Goal: Information Seeking & Learning: Check status

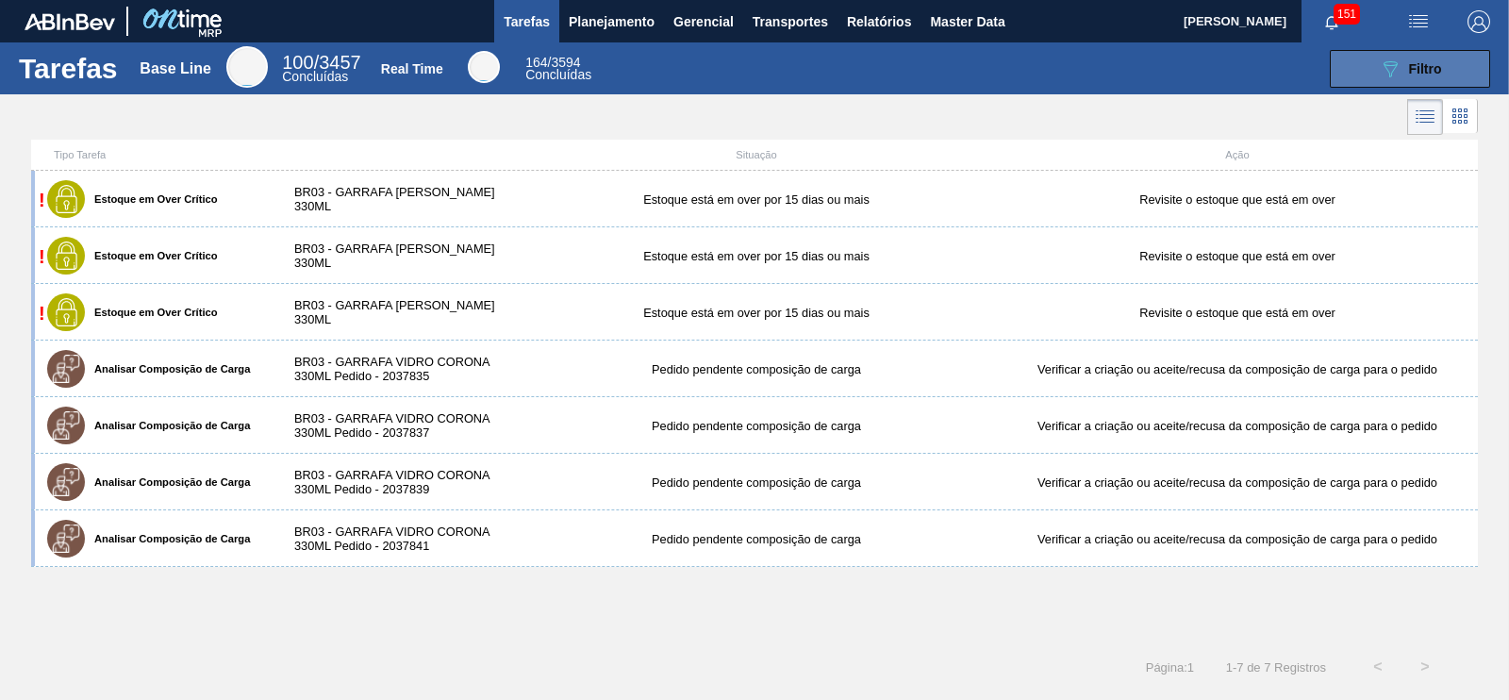
click at [1438, 63] on span "Filtro" at bounding box center [1425, 68] width 33 height 15
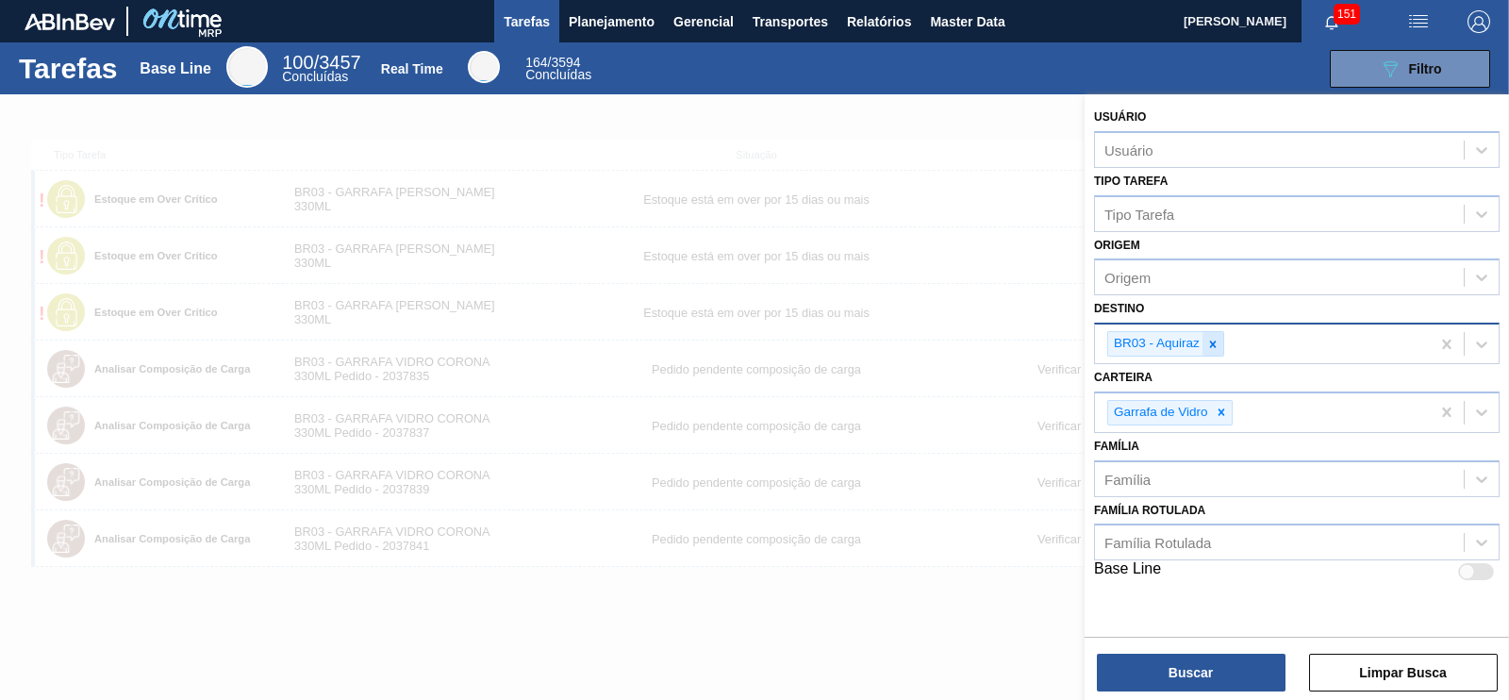
click at [1220, 344] on div at bounding box center [1213, 344] width 21 height 24
click at [1182, 341] on div "Destino" at bounding box center [1279, 341] width 369 height 27
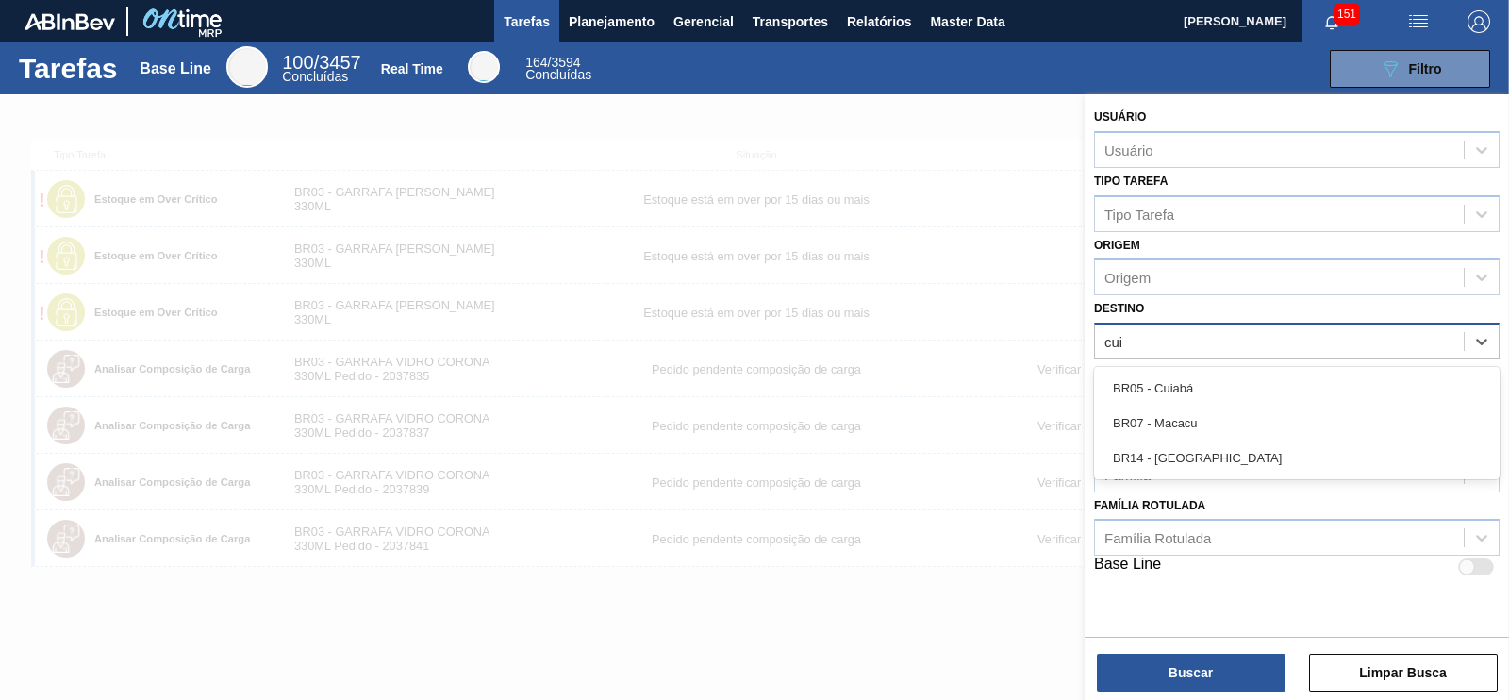
type input "cuia"
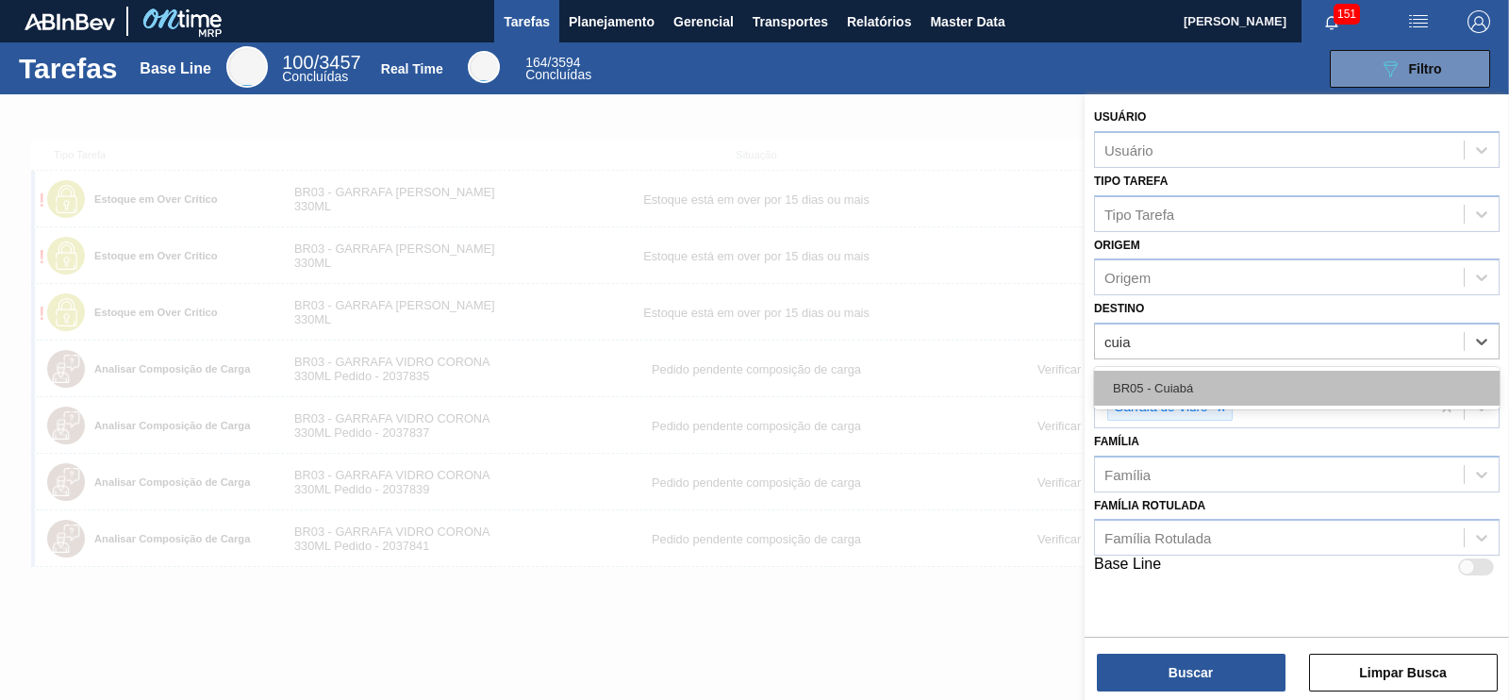
click at [1159, 384] on div "BR05 - Cuiabá" at bounding box center [1297, 388] width 406 height 35
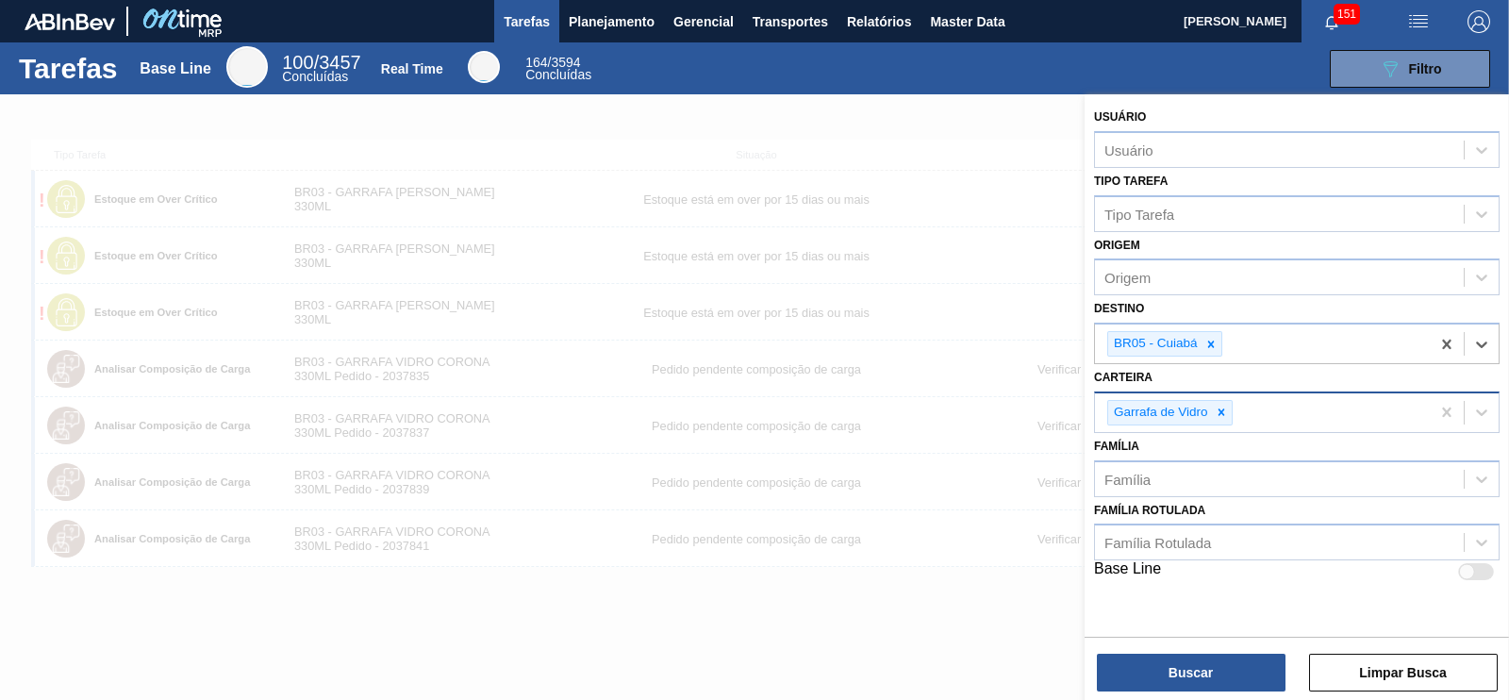
click at [1224, 407] on icon at bounding box center [1221, 412] width 13 height 13
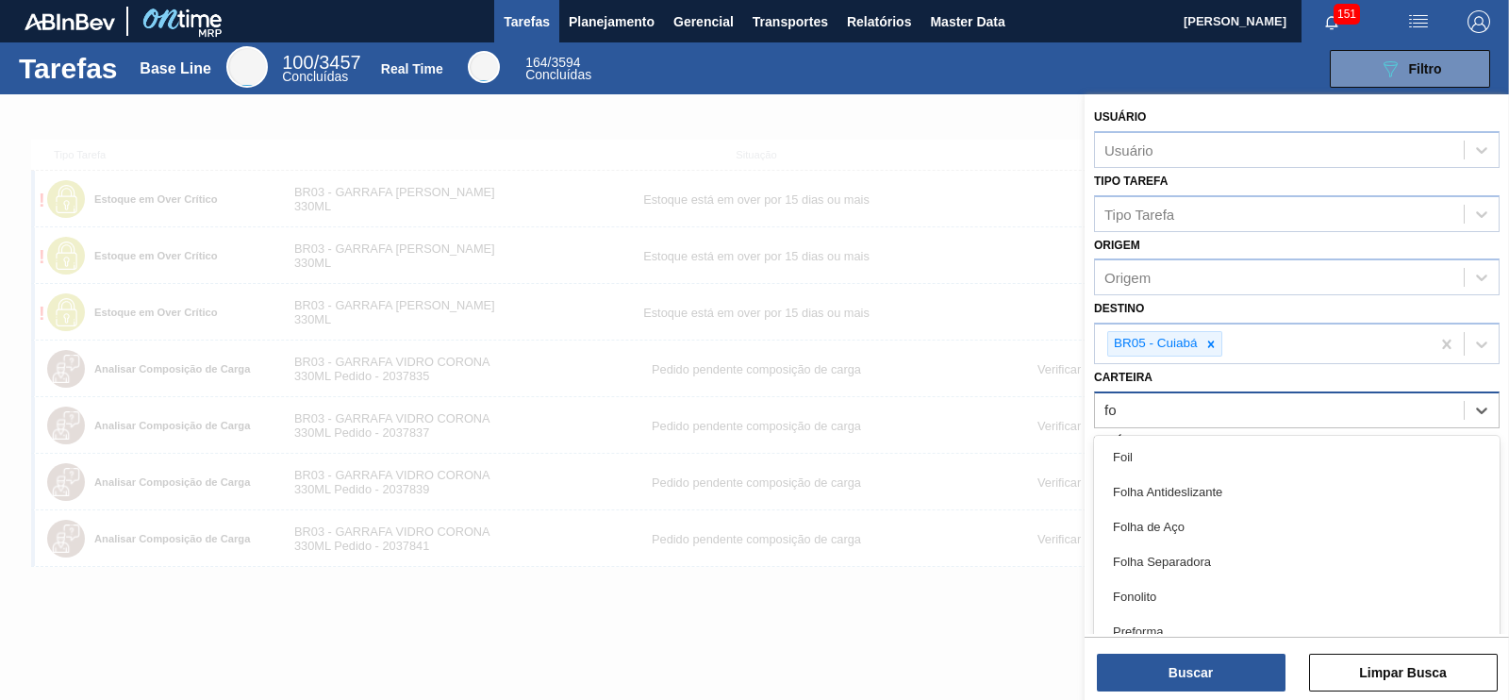
type input "fol"
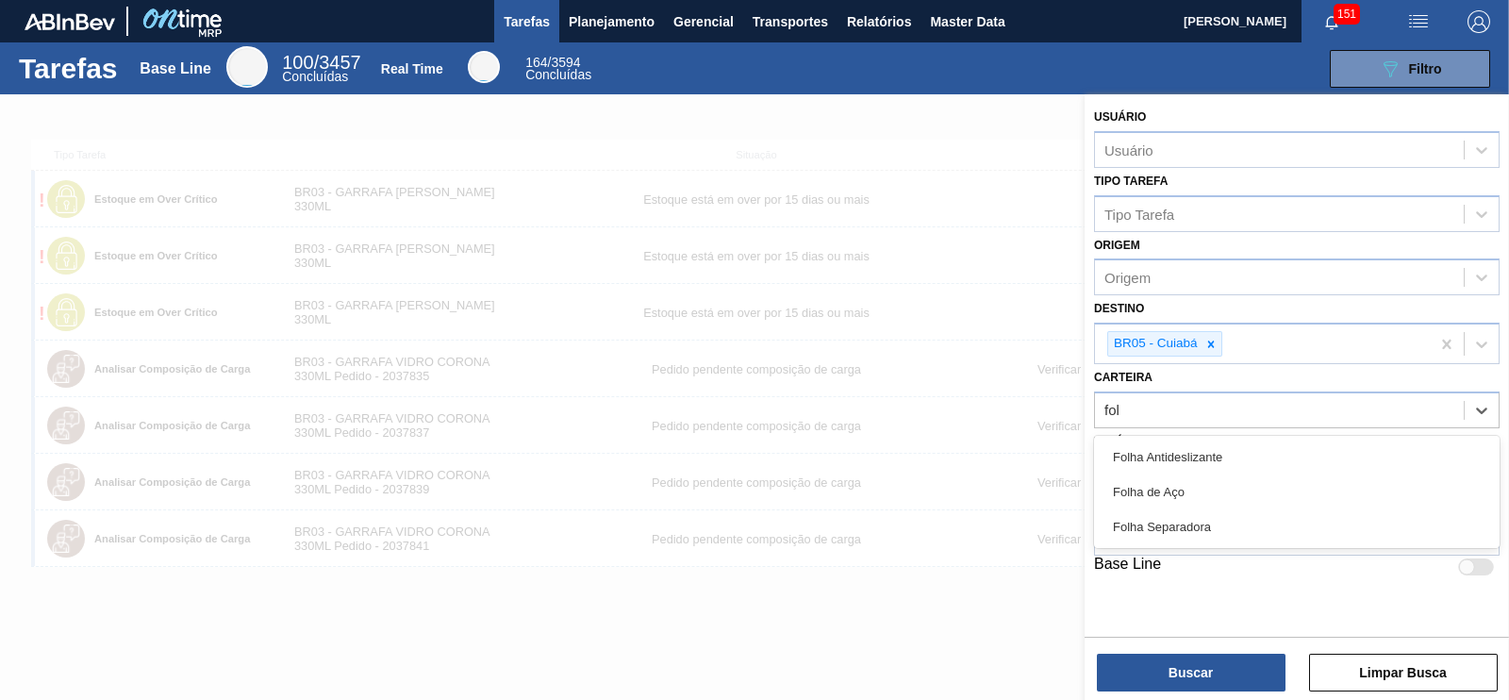
click at [1198, 524] on div "Folha Separadora" at bounding box center [1297, 526] width 406 height 35
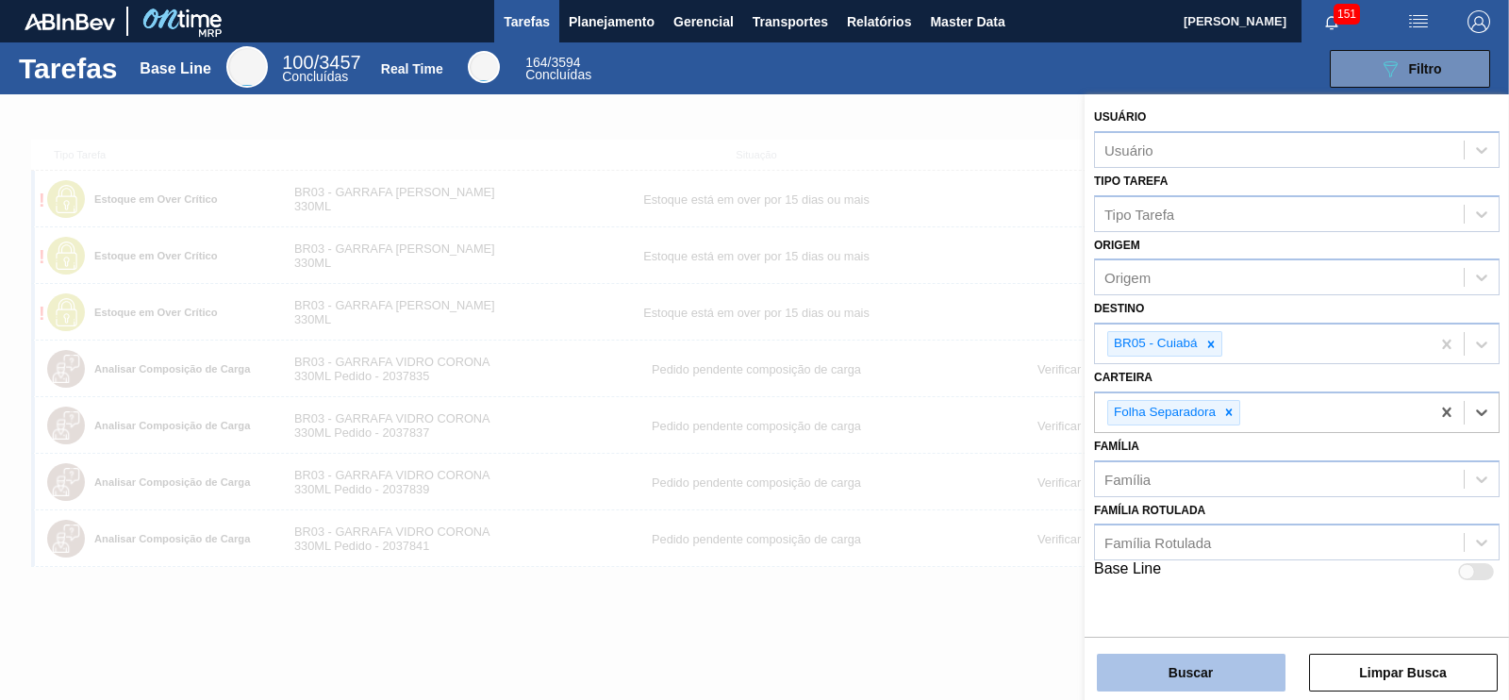
click at [1215, 666] on button "Buscar" at bounding box center [1191, 673] width 189 height 38
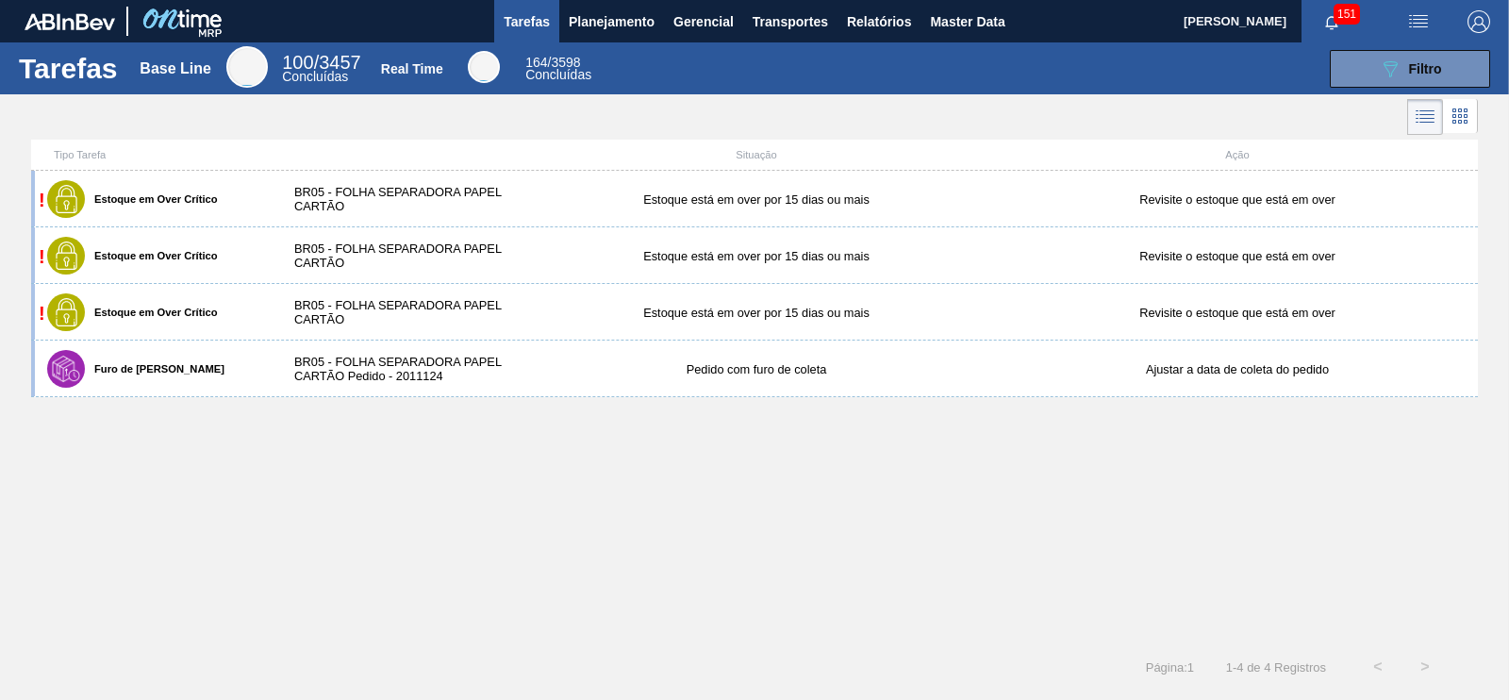
click at [542, 20] on span "Tarefas" at bounding box center [527, 21] width 46 height 23
click at [599, 18] on span "Planejamento" at bounding box center [612, 21] width 86 height 23
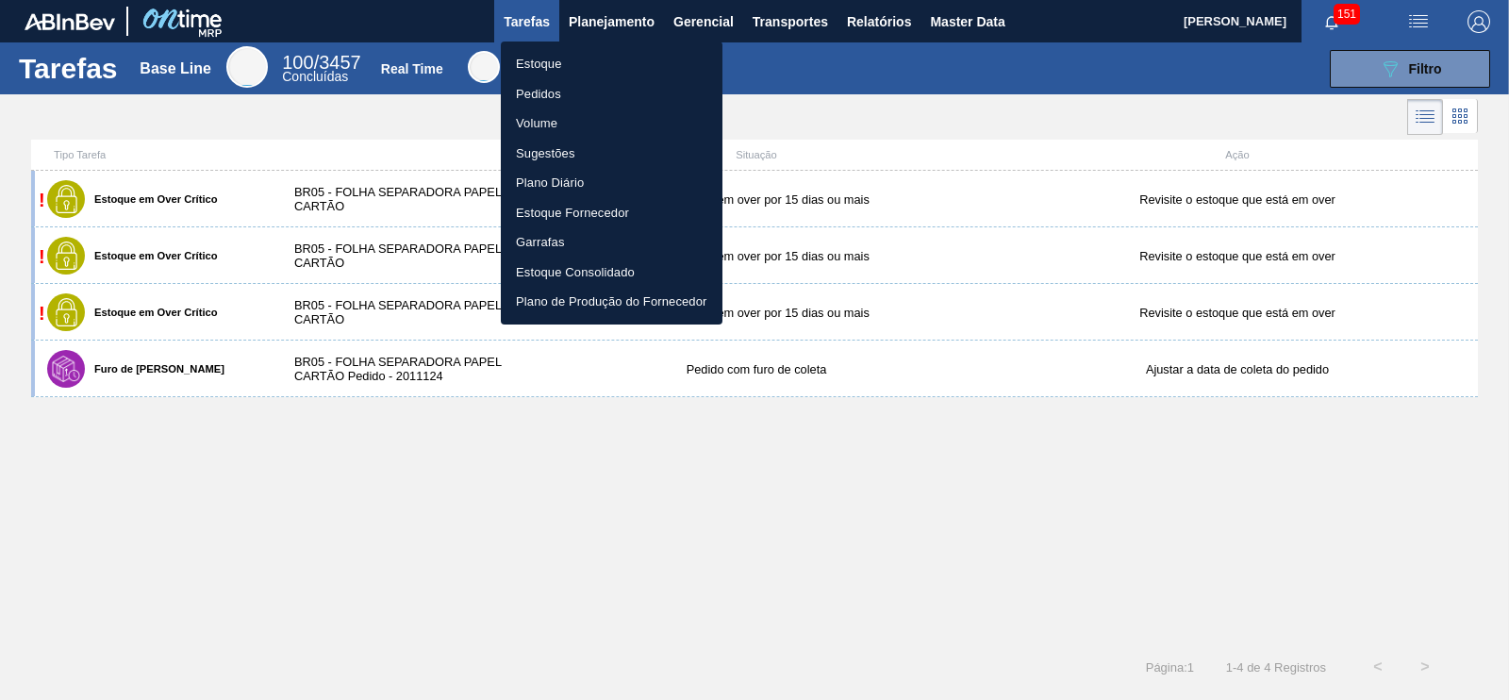
click at [540, 65] on li "Estoque" at bounding box center [612, 64] width 222 height 30
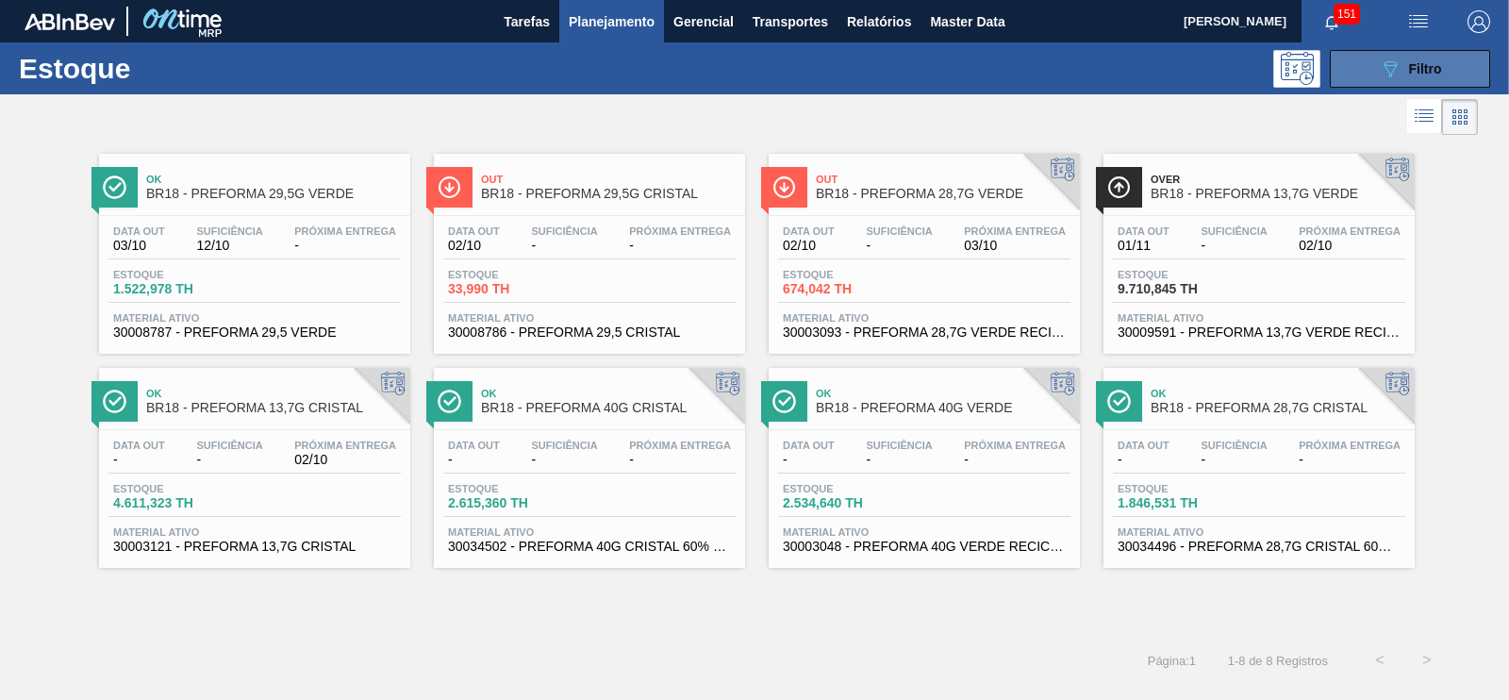
click at [1401, 70] on icon "089F7B8B-B2A5-4AFE-B5C0-19BA573D28AC" at bounding box center [1390, 69] width 23 height 23
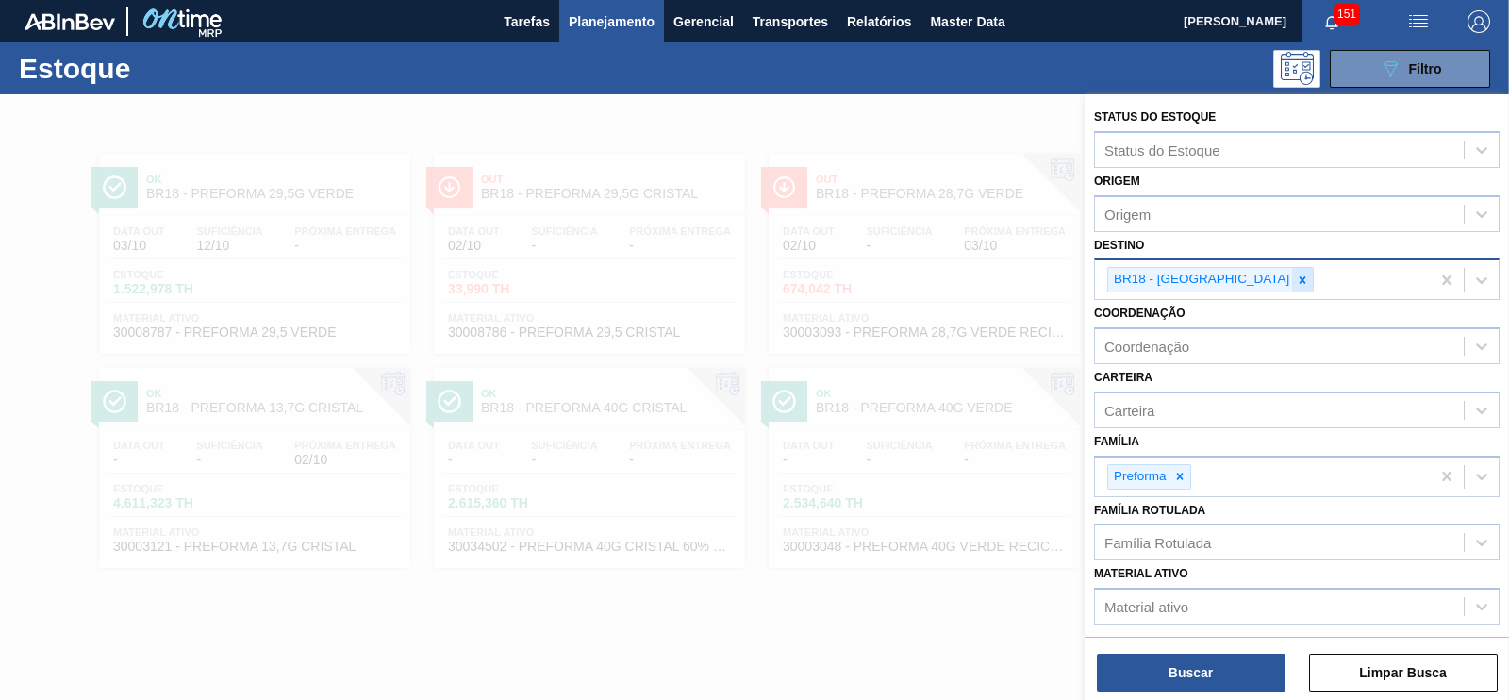
click at [1296, 274] on icon at bounding box center [1302, 280] width 13 height 13
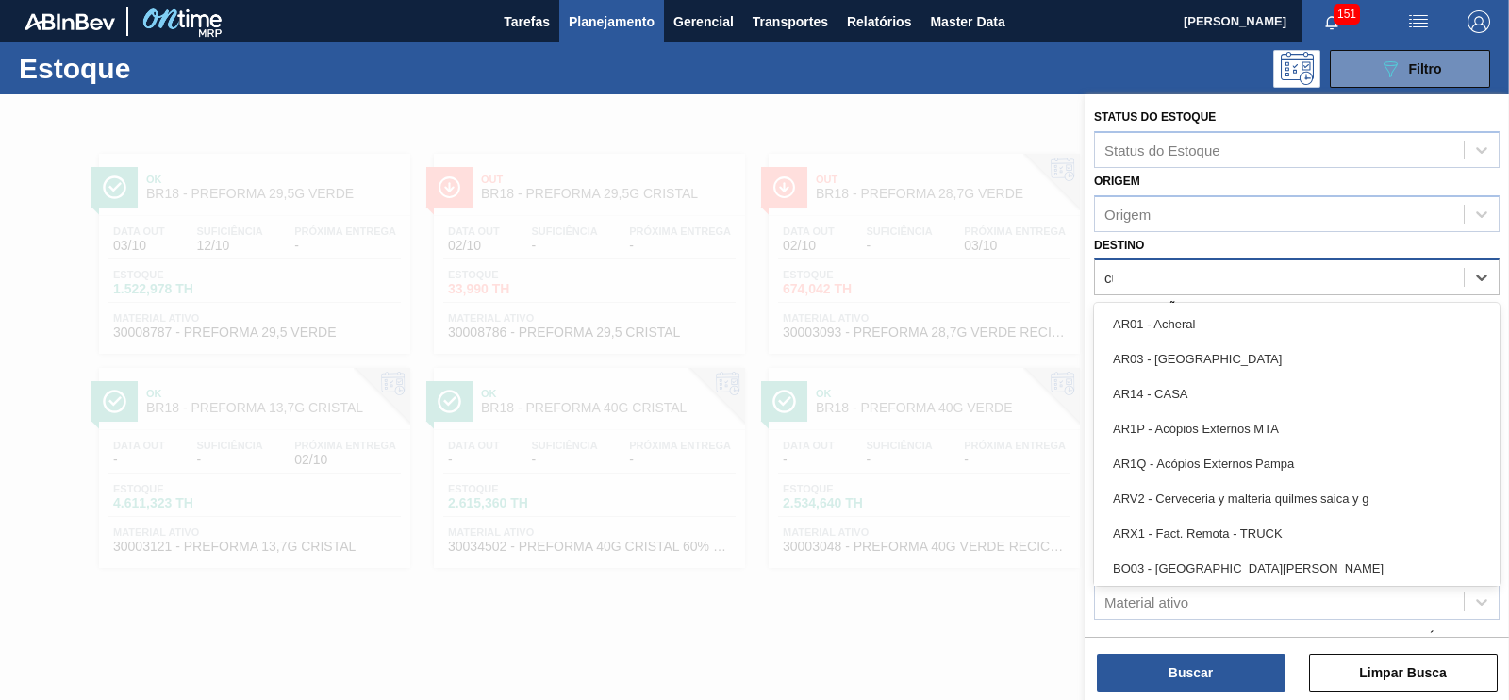
type input "cuia"
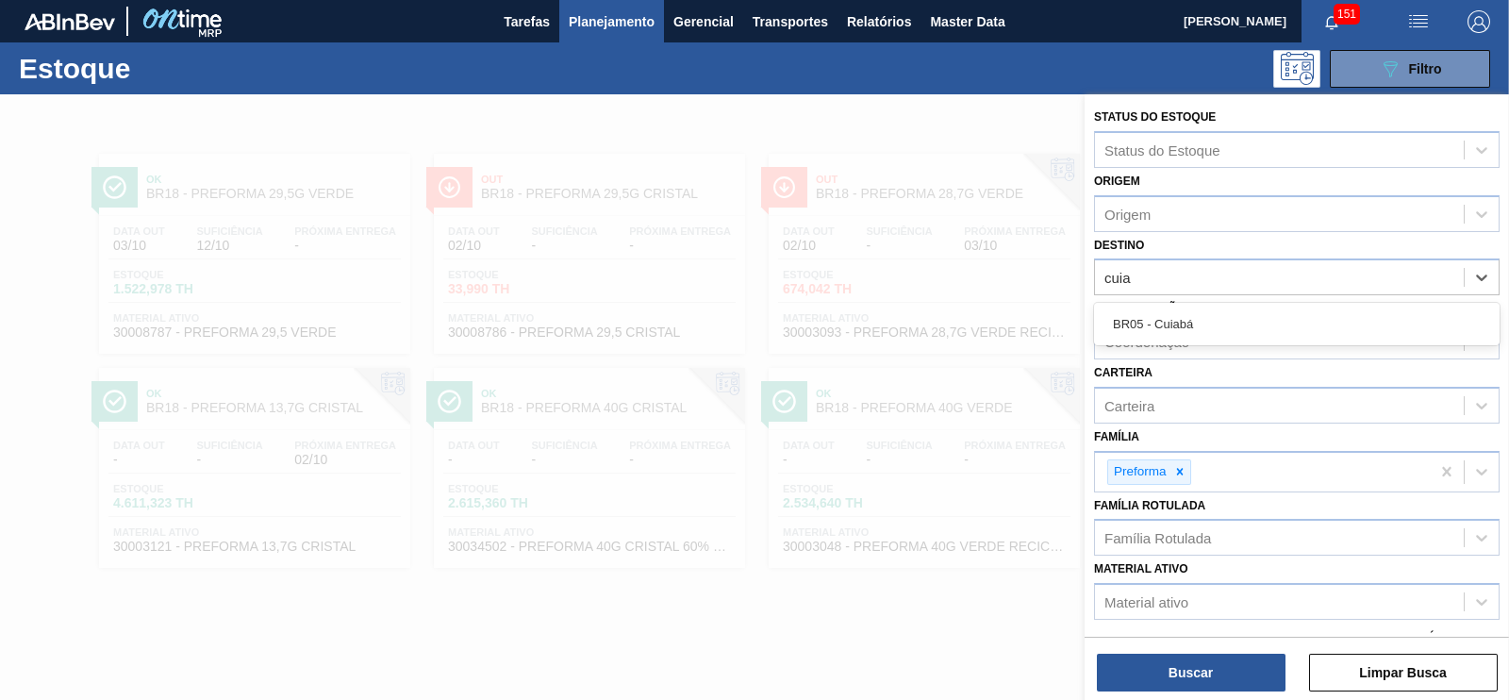
click at [1197, 327] on div "BR05 - Cuiabá" at bounding box center [1297, 324] width 406 height 35
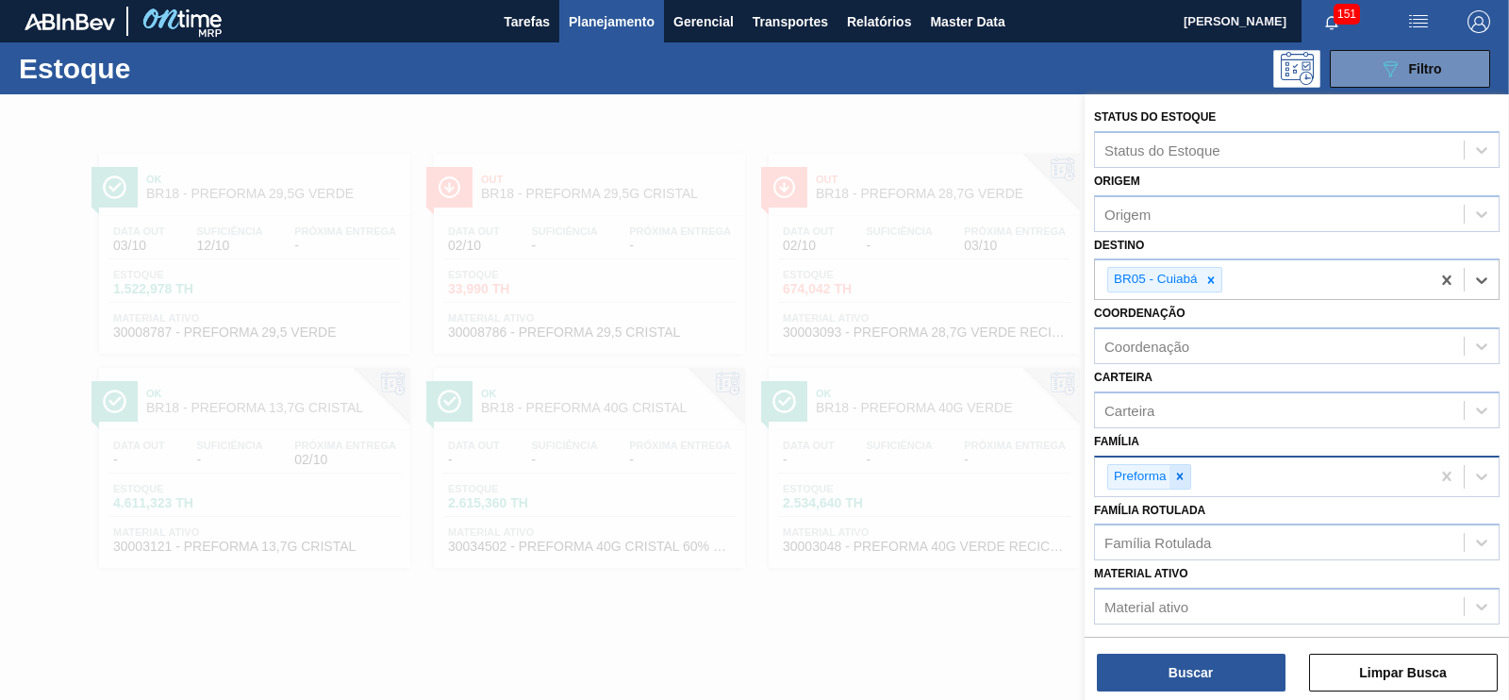
click at [1184, 472] on icon at bounding box center [1179, 476] width 13 height 13
type input "Folha"
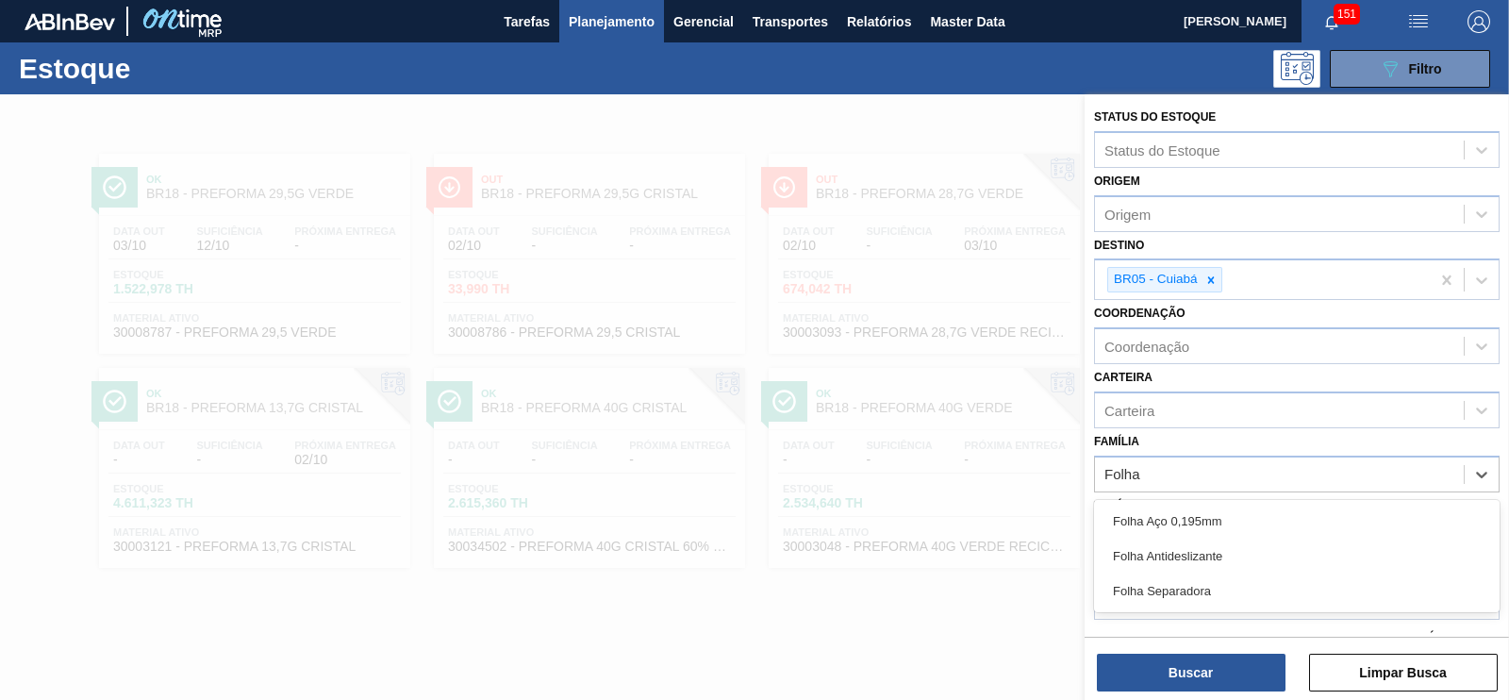
click at [1177, 579] on div "Folha Separadora" at bounding box center [1297, 591] width 406 height 35
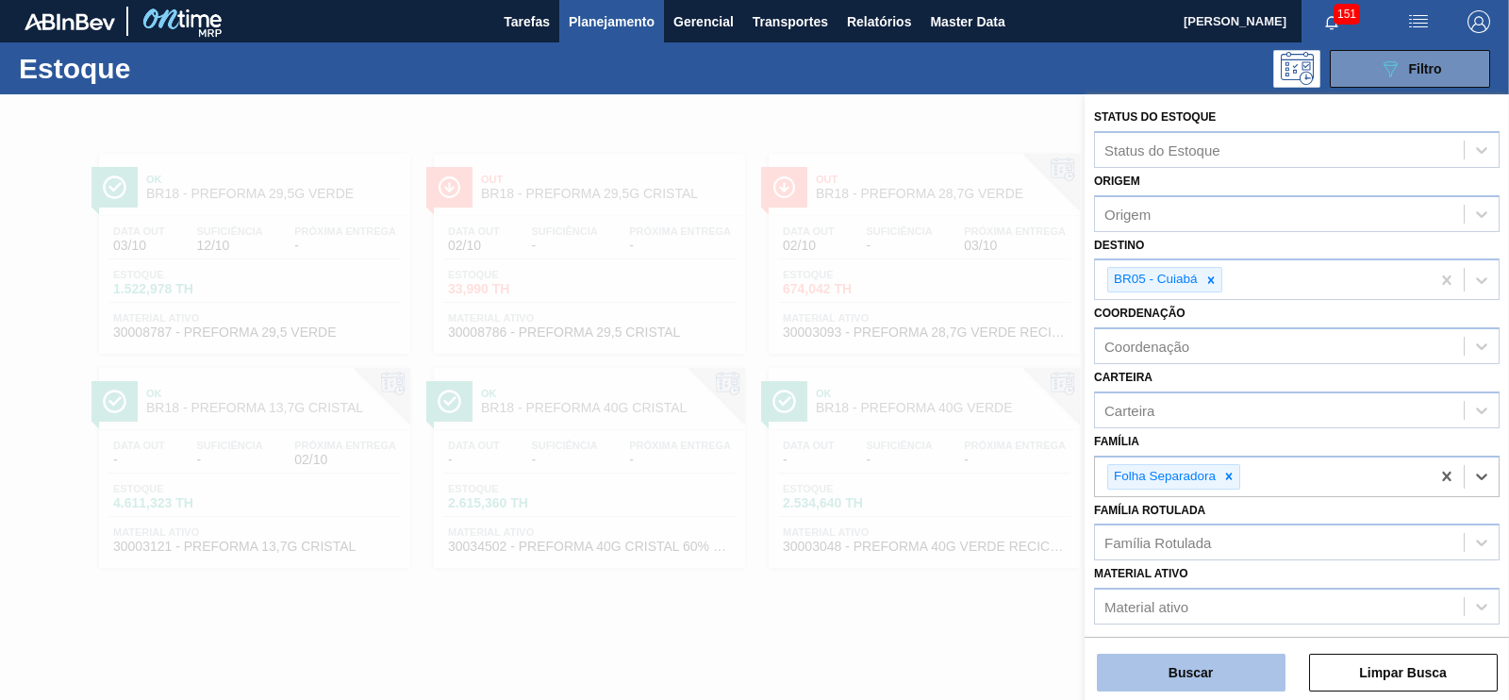
click at [1214, 655] on button "Buscar" at bounding box center [1191, 673] width 189 height 38
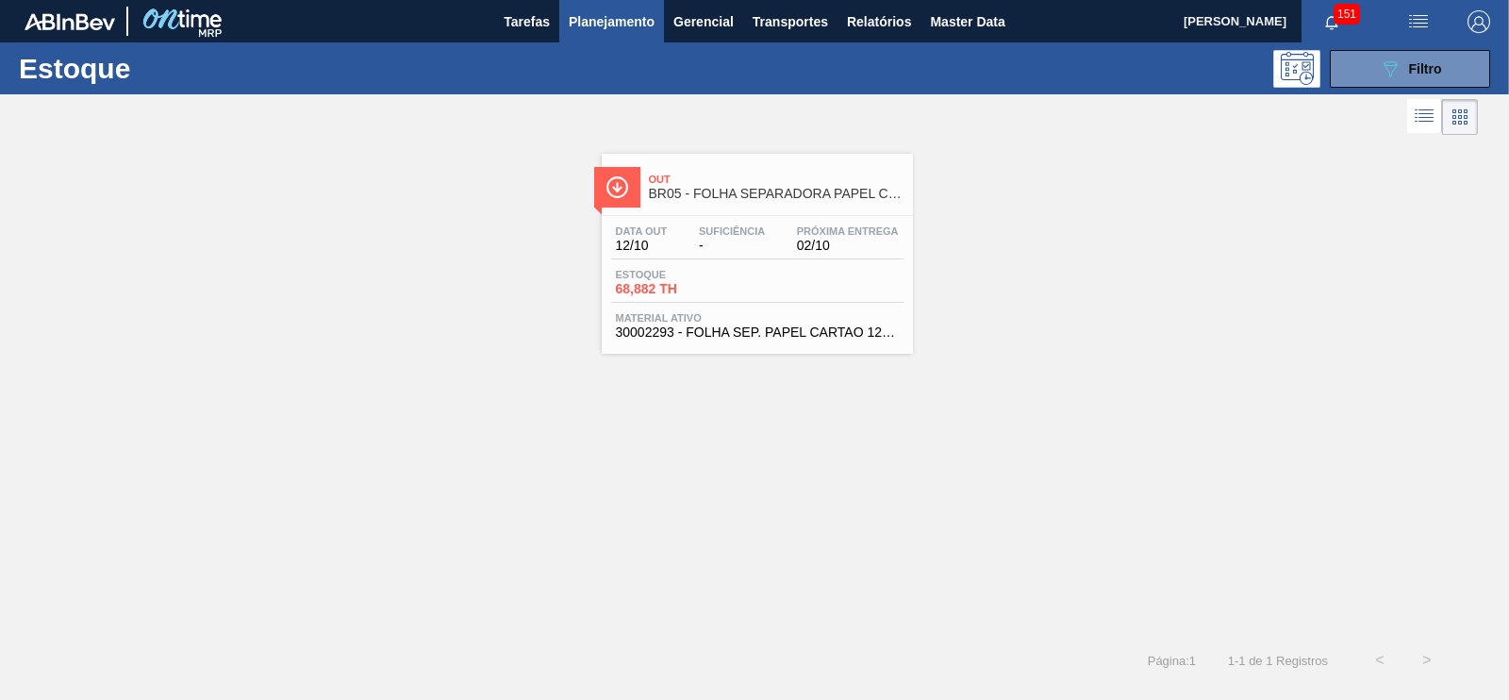
click at [714, 325] on div "Material ativo 30002293 - FOLHA SEP. PAPEL CARTAO 1200x1000M 350g" at bounding box center [757, 325] width 292 height 27
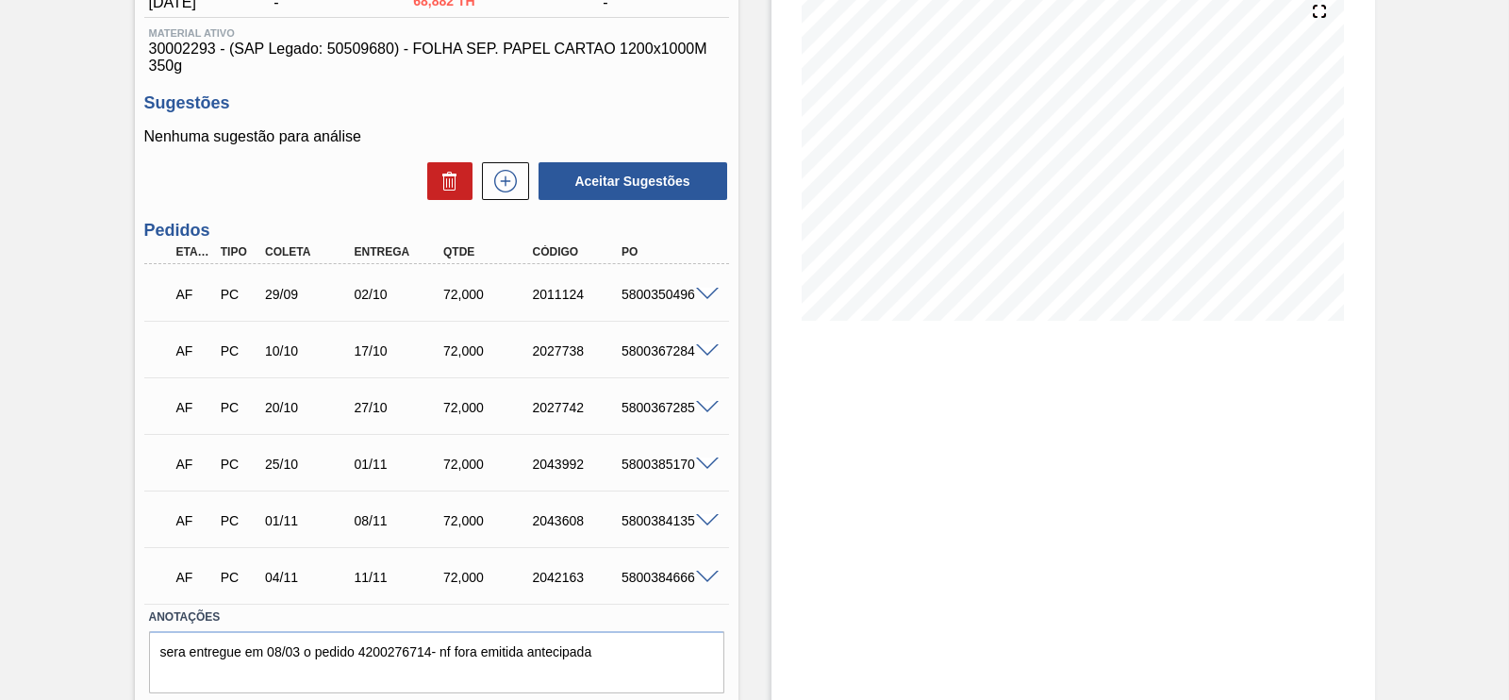
scroll to position [235, 0]
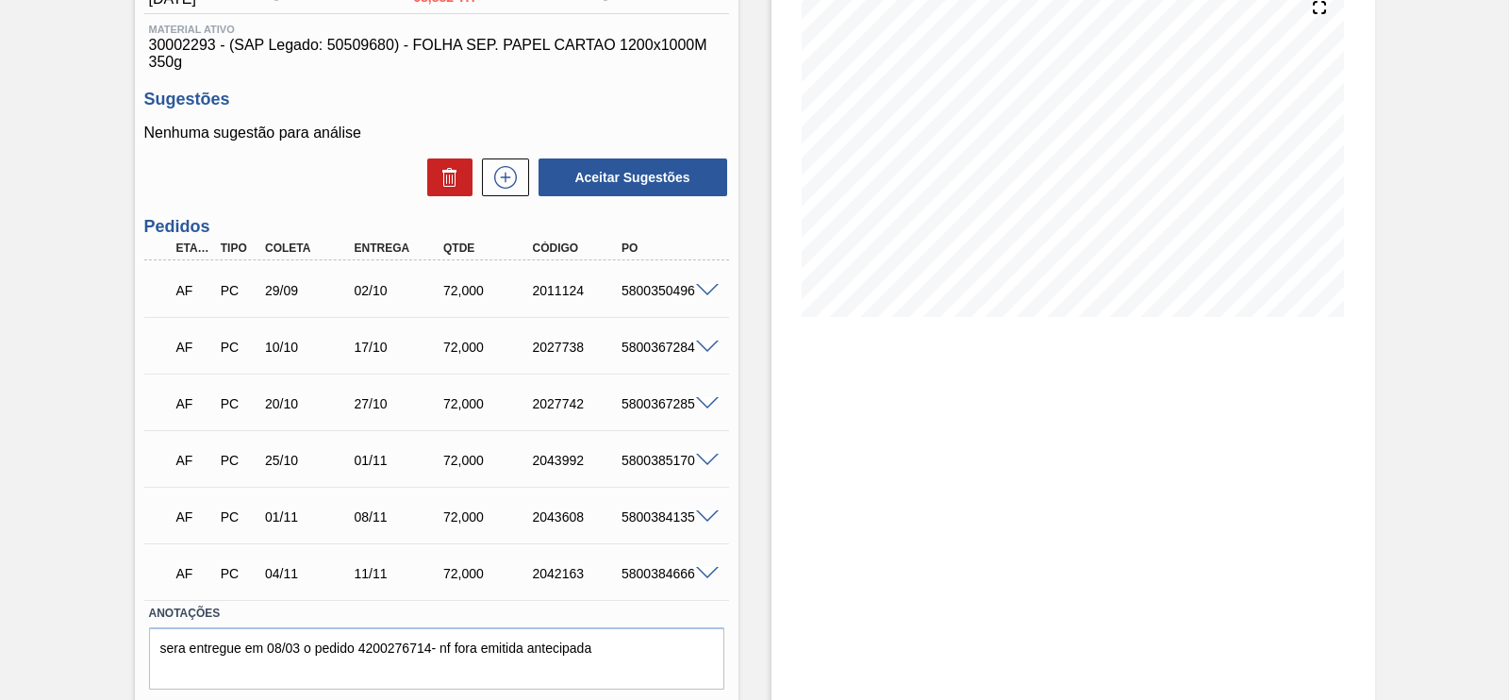
click at [711, 288] on span at bounding box center [707, 291] width 23 height 14
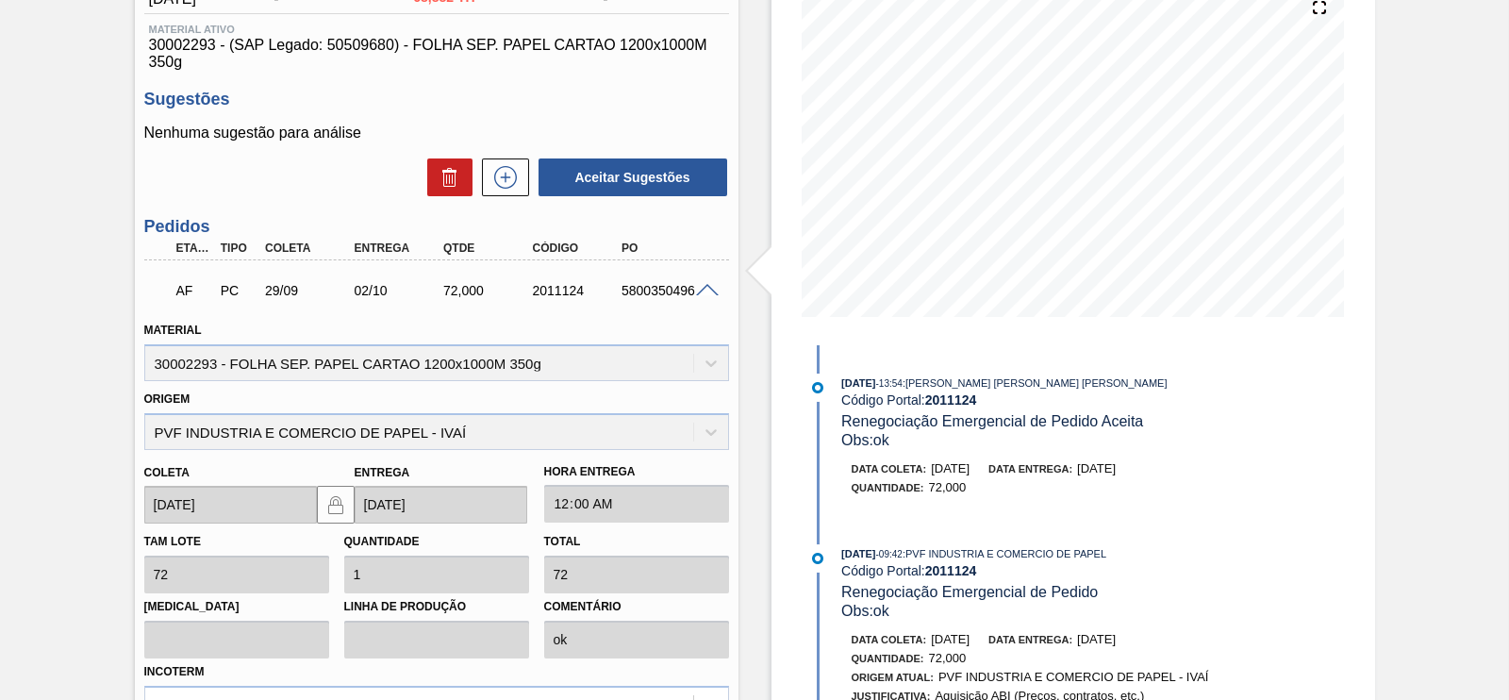
click at [708, 287] on span at bounding box center [707, 291] width 23 height 14
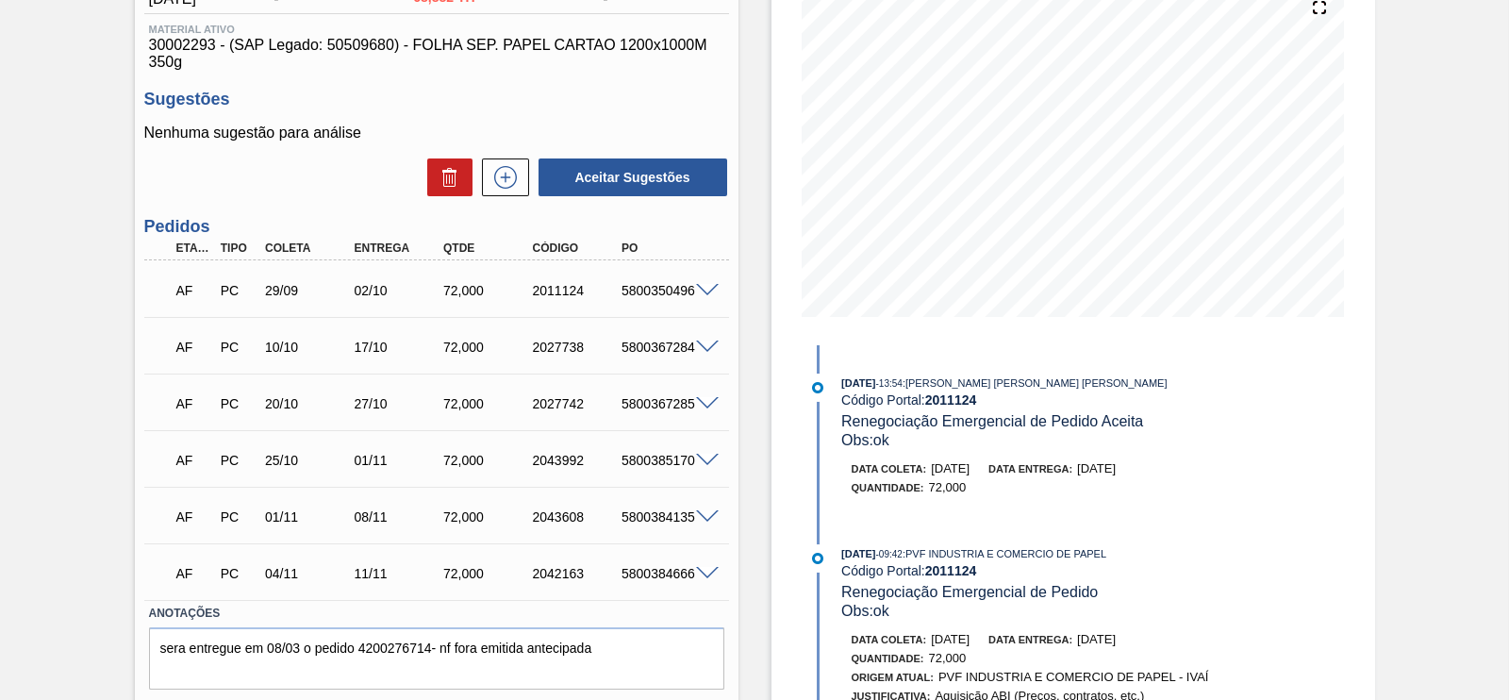
click at [710, 294] on span at bounding box center [707, 291] width 23 height 14
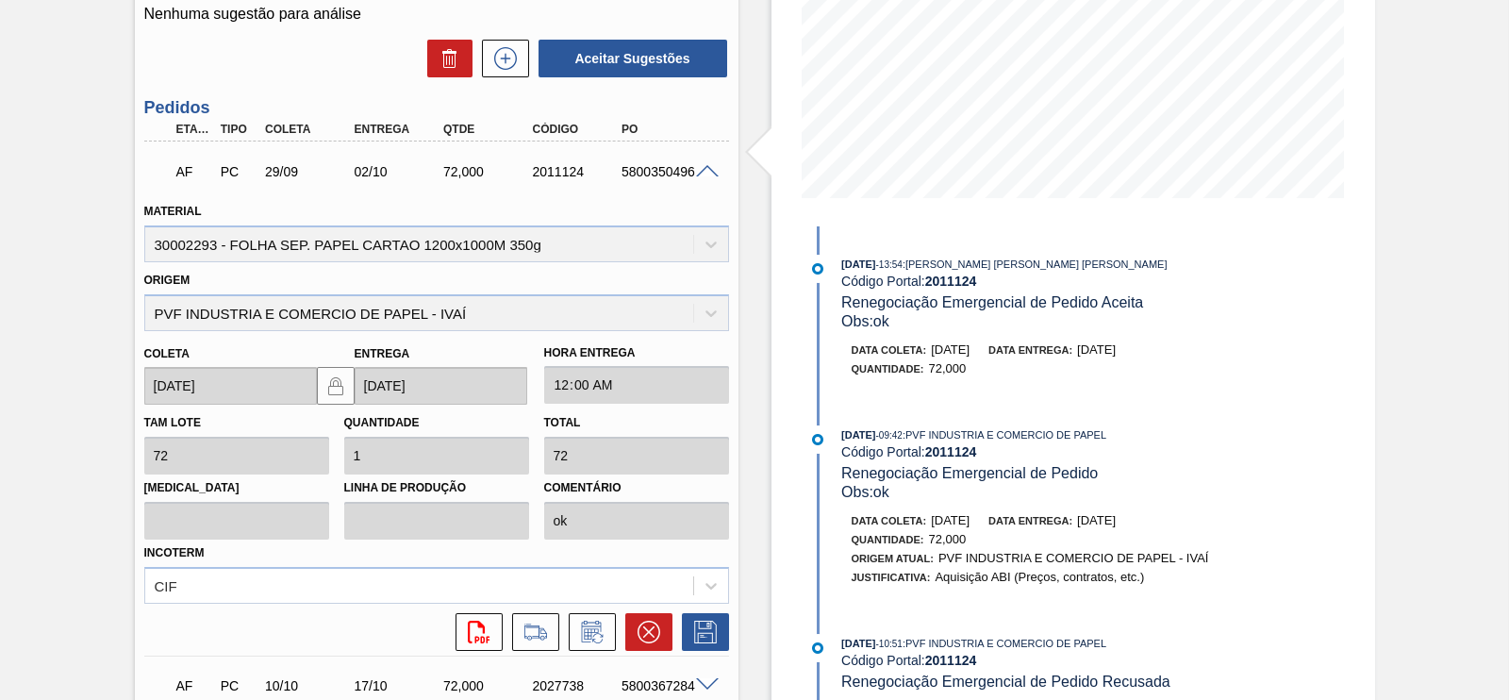
scroll to position [0, 0]
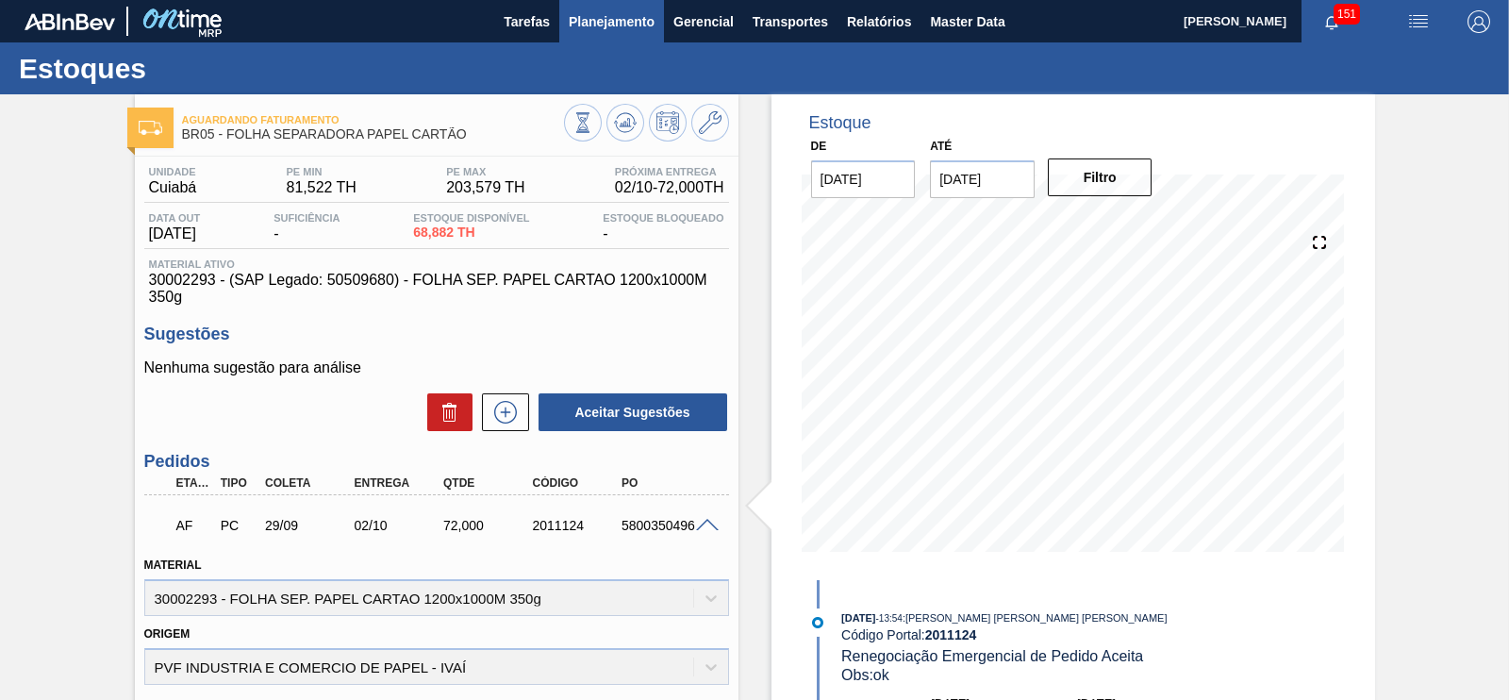
click at [623, 21] on span "Planejamento" at bounding box center [612, 21] width 86 height 23
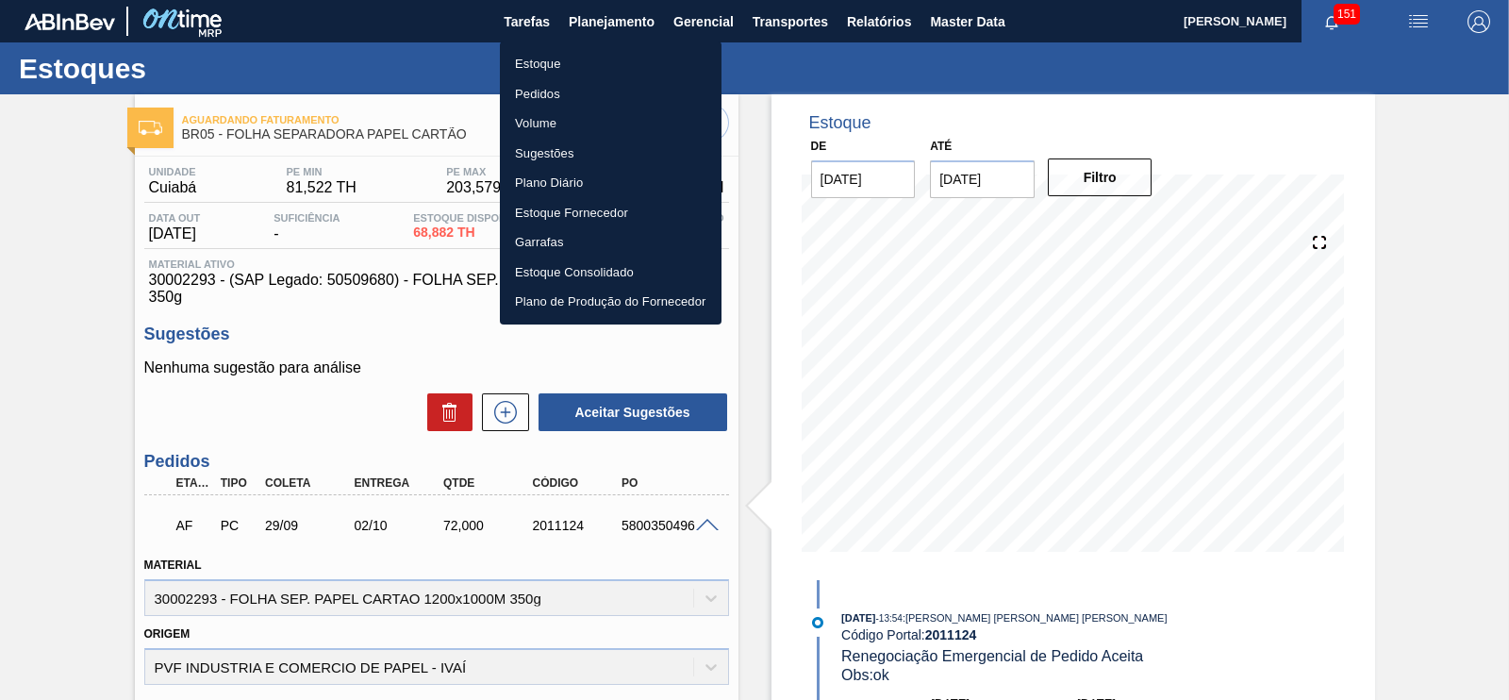
click at [547, 59] on li "Estoque" at bounding box center [611, 64] width 222 height 30
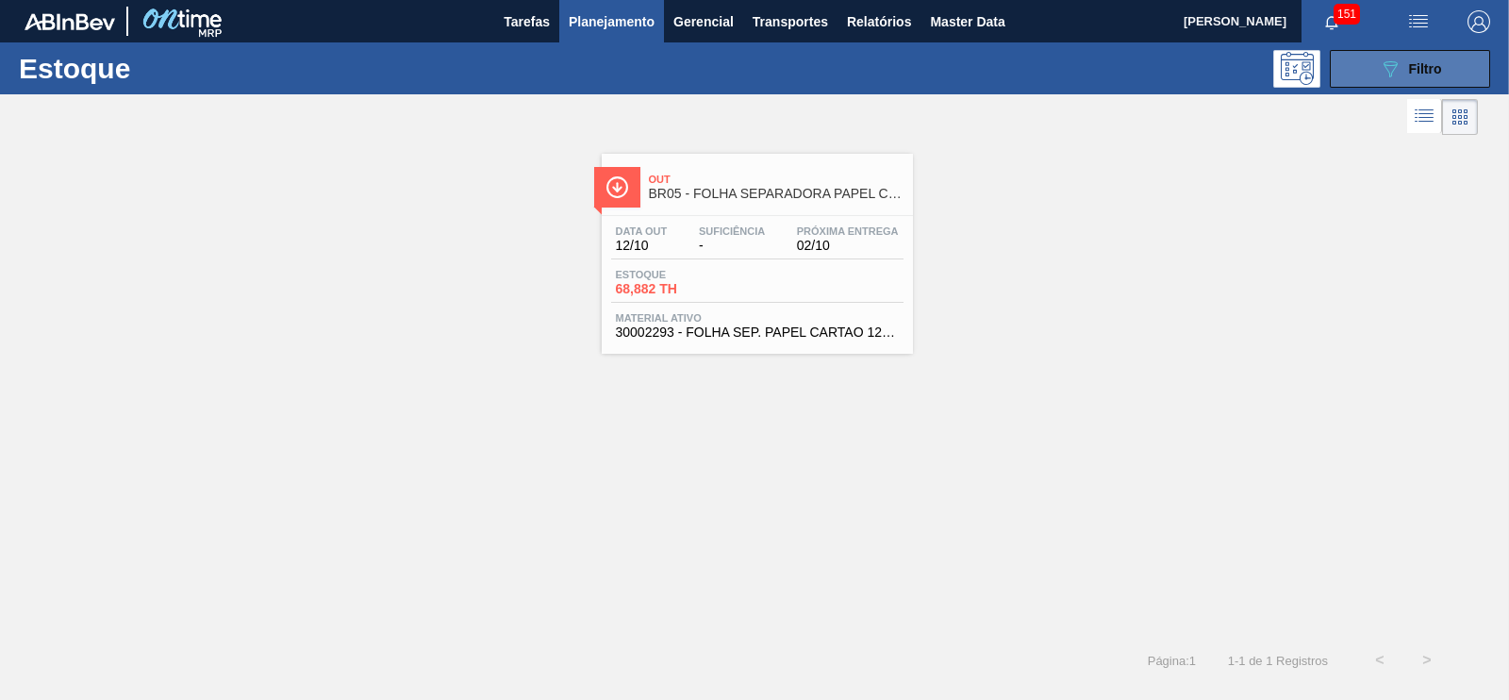
click at [1410, 63] on span "Filtro" at bounding box center [1425, 68] width 33 height 15
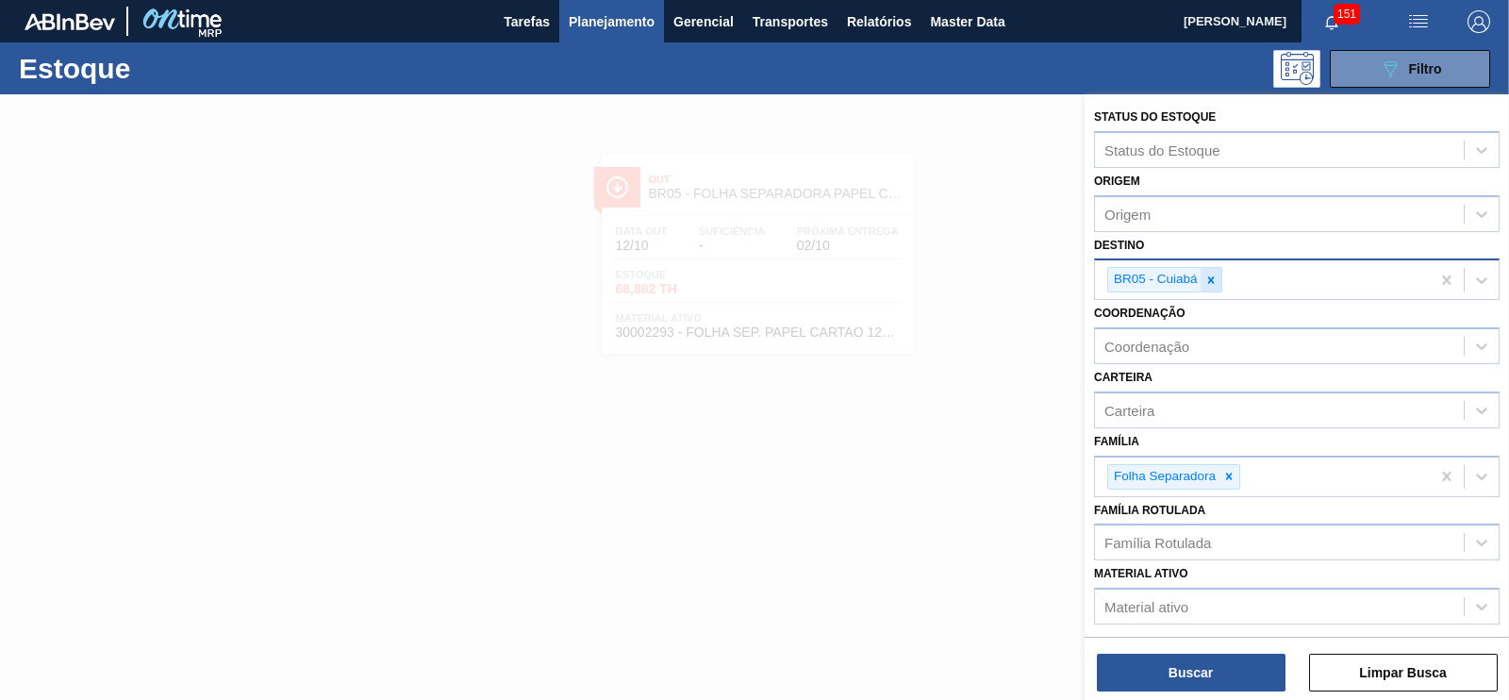
click at [1215, 274] on icon at bounding box center [1211, 280] width 13 height 13
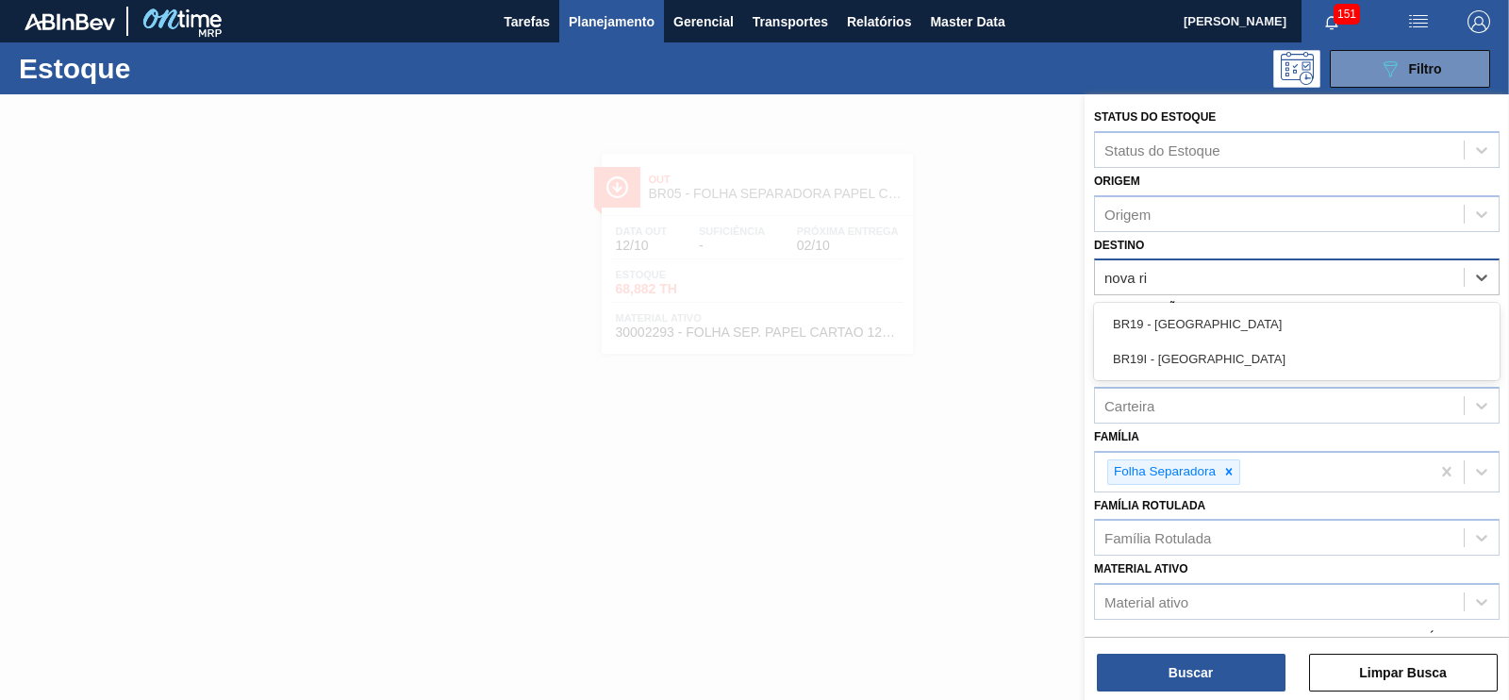
type input "[GEOGRAPHIC_DATA]"
click at [1137, 316] on div "BR19 - [GEOGRAPHIC_DATA]" at bounding box center [1297, 324] width 406 height 35
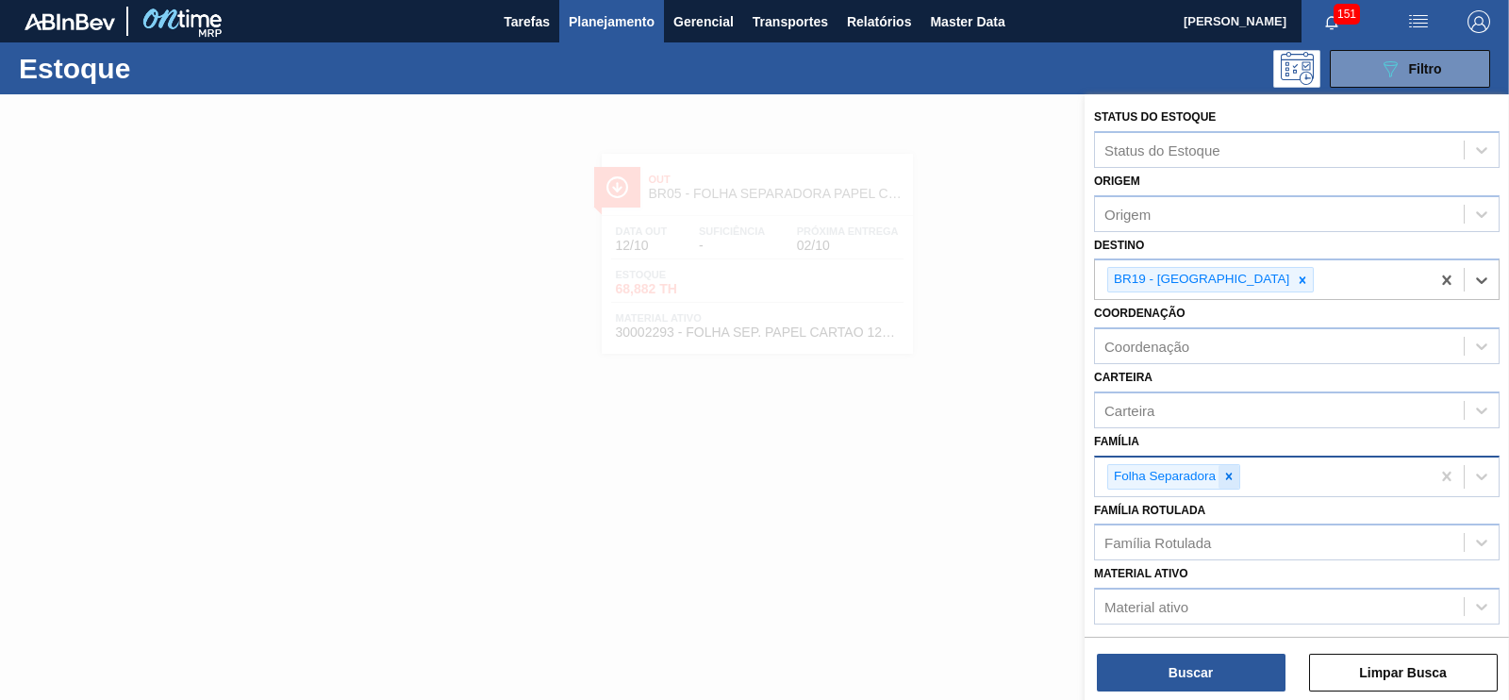
click at [1227, 470] on icon at bounding box center [1228, 476] width 13 height 13
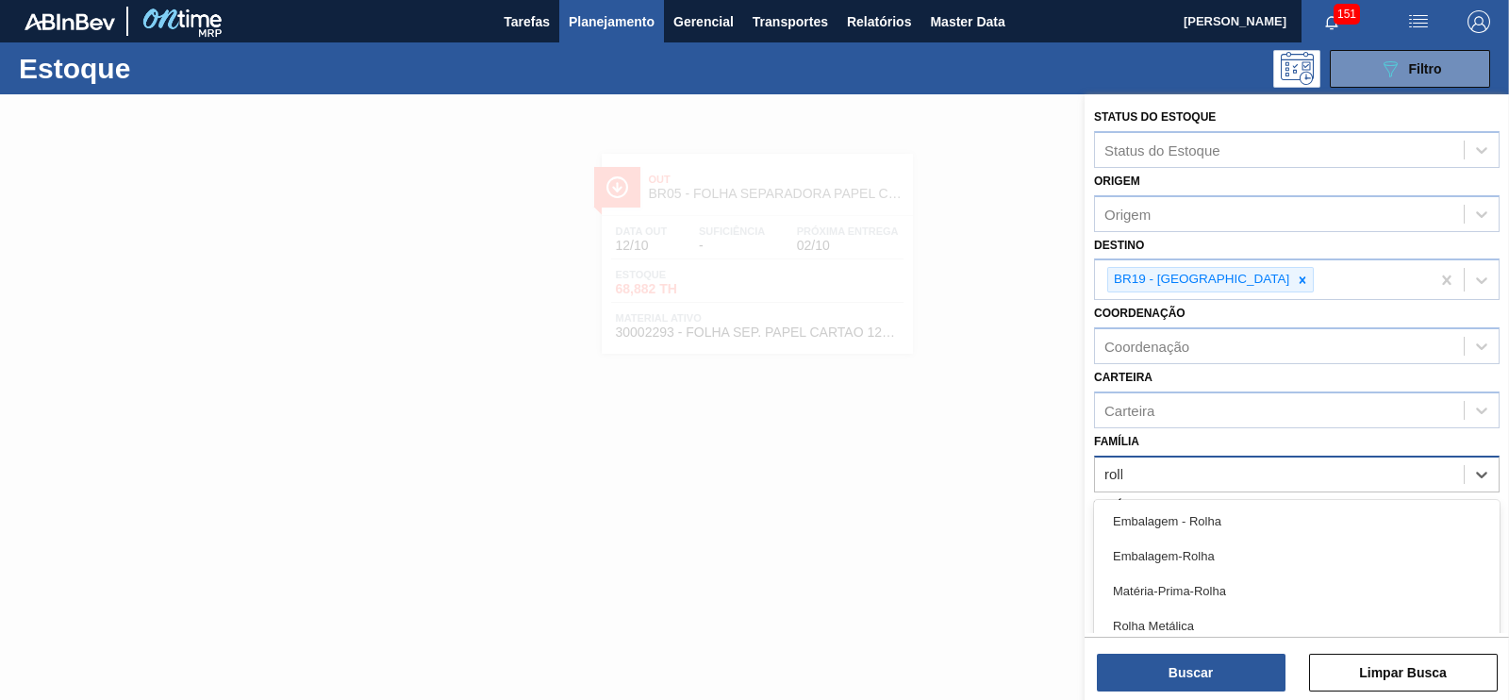
type input "rolha"
click at [1189, 546] on div "Rolha Plástica" at bounding box center [1297, 556] width 406 height 35
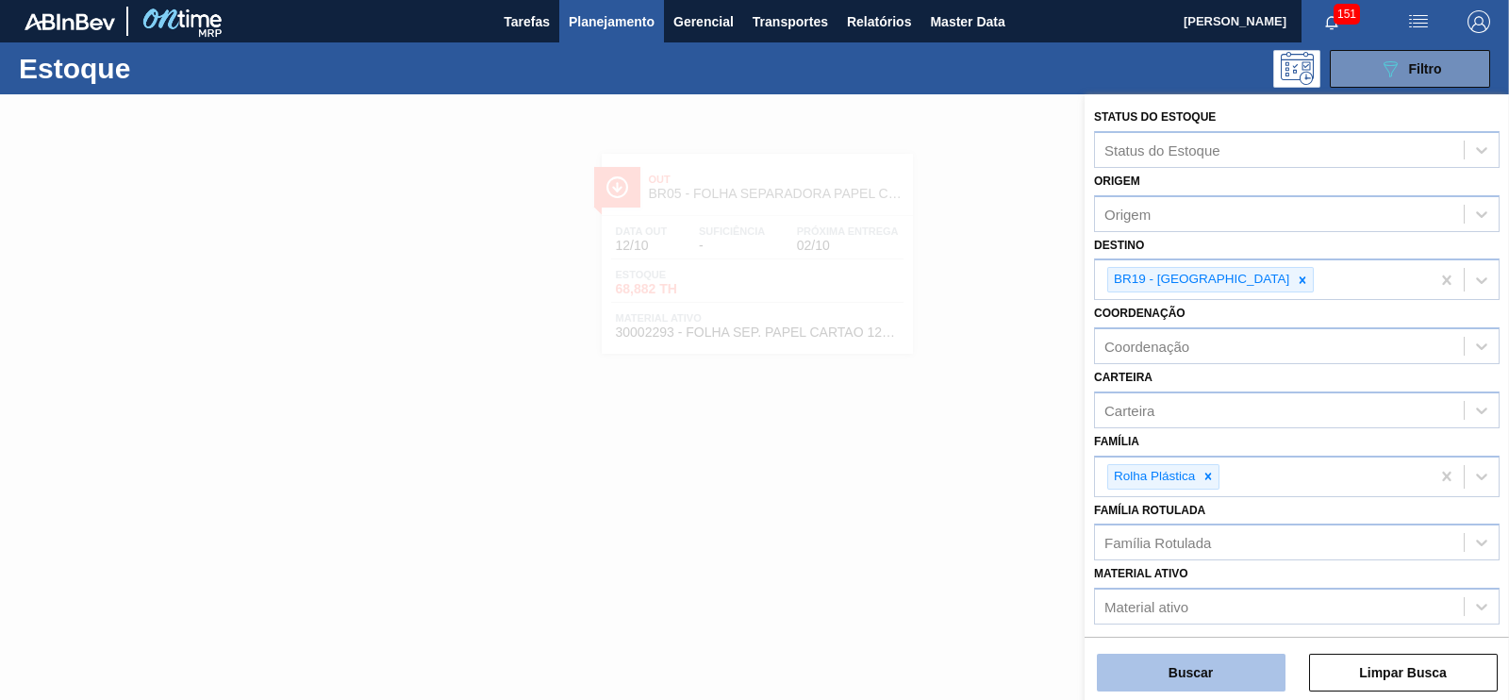
click at [1235, 672] on button "Buscar" at bounding box center [1191, 673] width 189 height 38
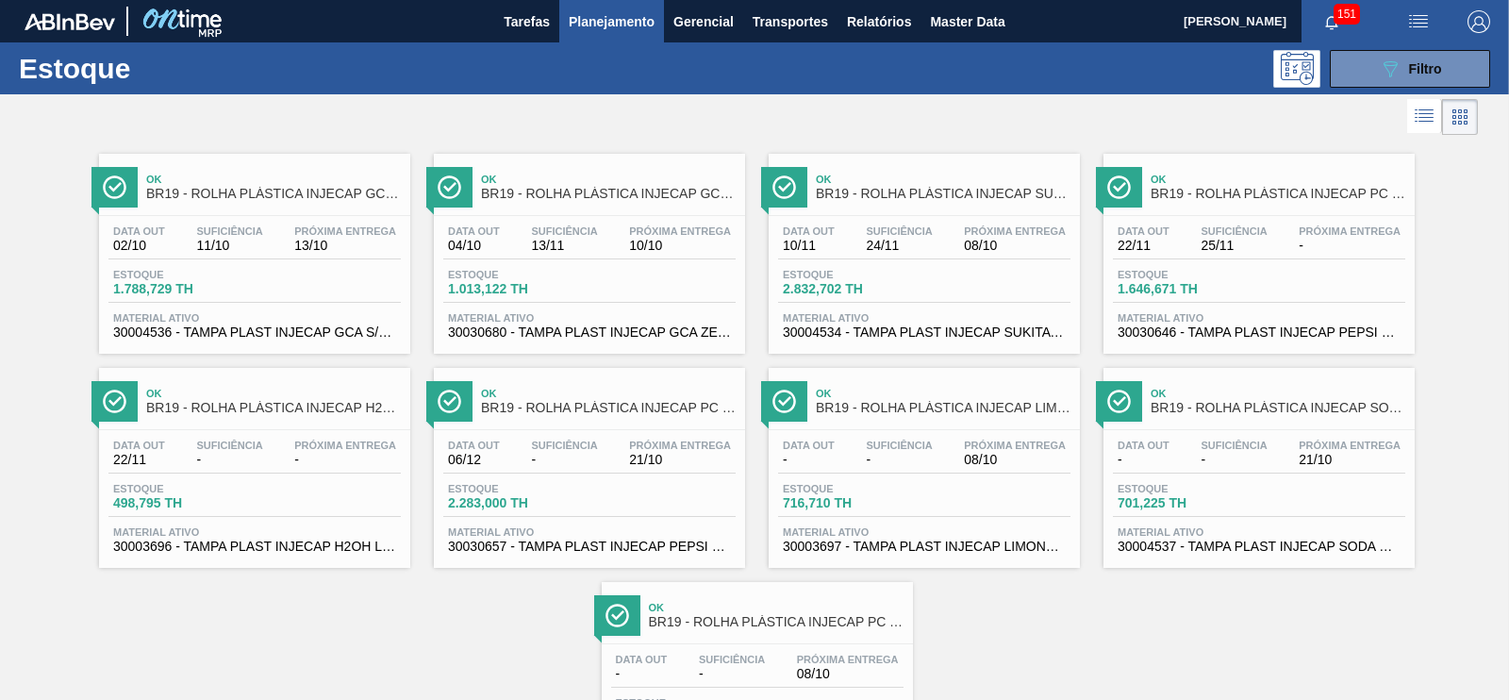
drag, startPoint x: 1443, startPoint y: 70, endPoint x: 1451, endPoint y: 109, distance: 40.3
click at [1448, 70] on button "089F7B8B-B2A5-4AFE-B5C0-19BA573D28AC Filtro" at bounding box center [1410, 69] width 160 height 38
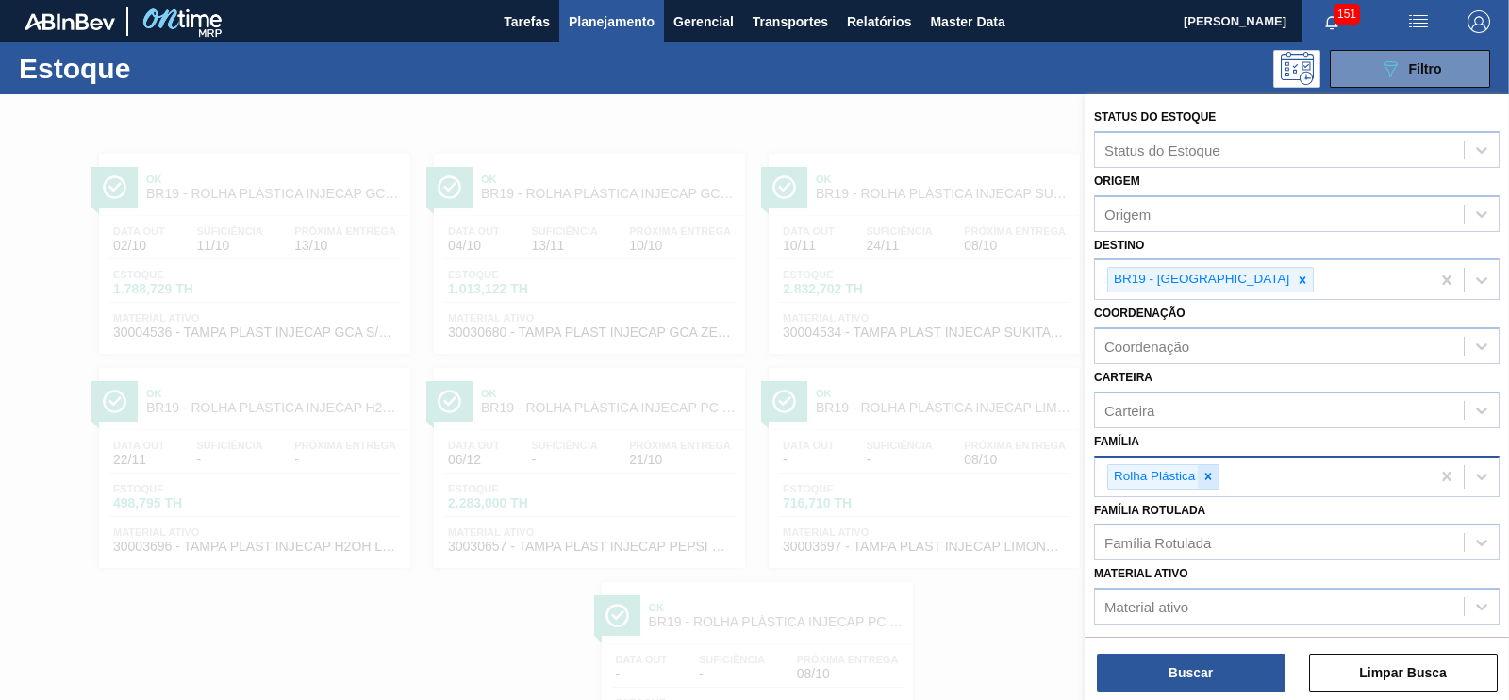
click at [1213, 470] on div at bounding box center [1208, 477] width 21 height 24
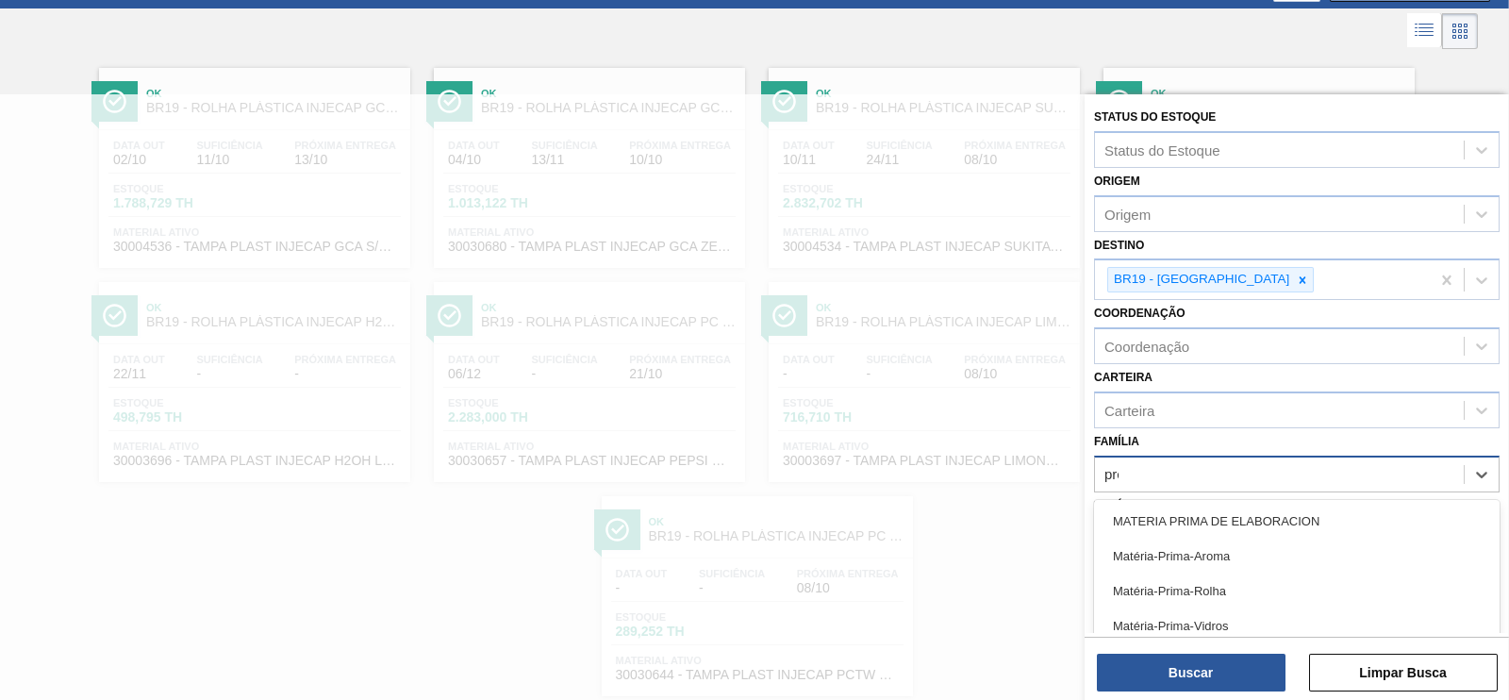
scroll to position [87, 0]
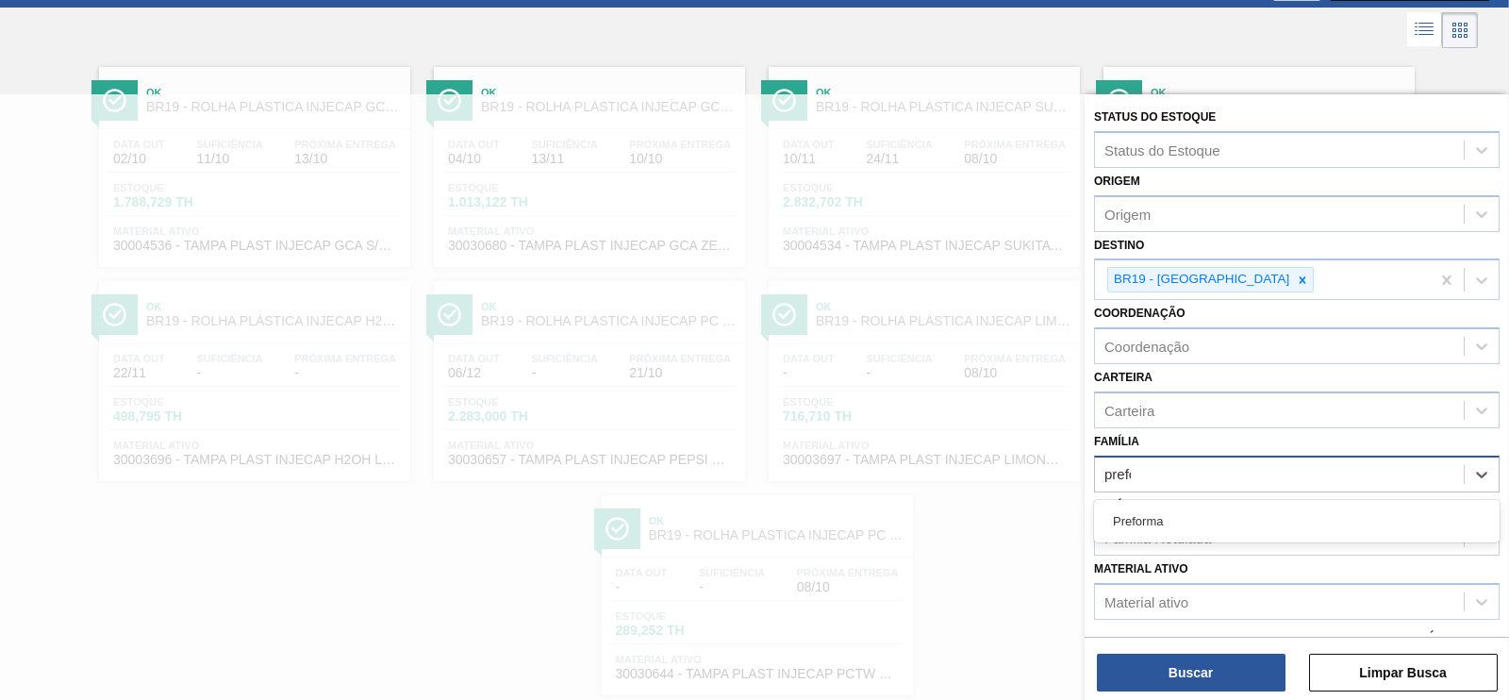
type input "preform"
click at [1188, 511] on div "Preforma" at bounding box center [1297, 521] width 406 height 35
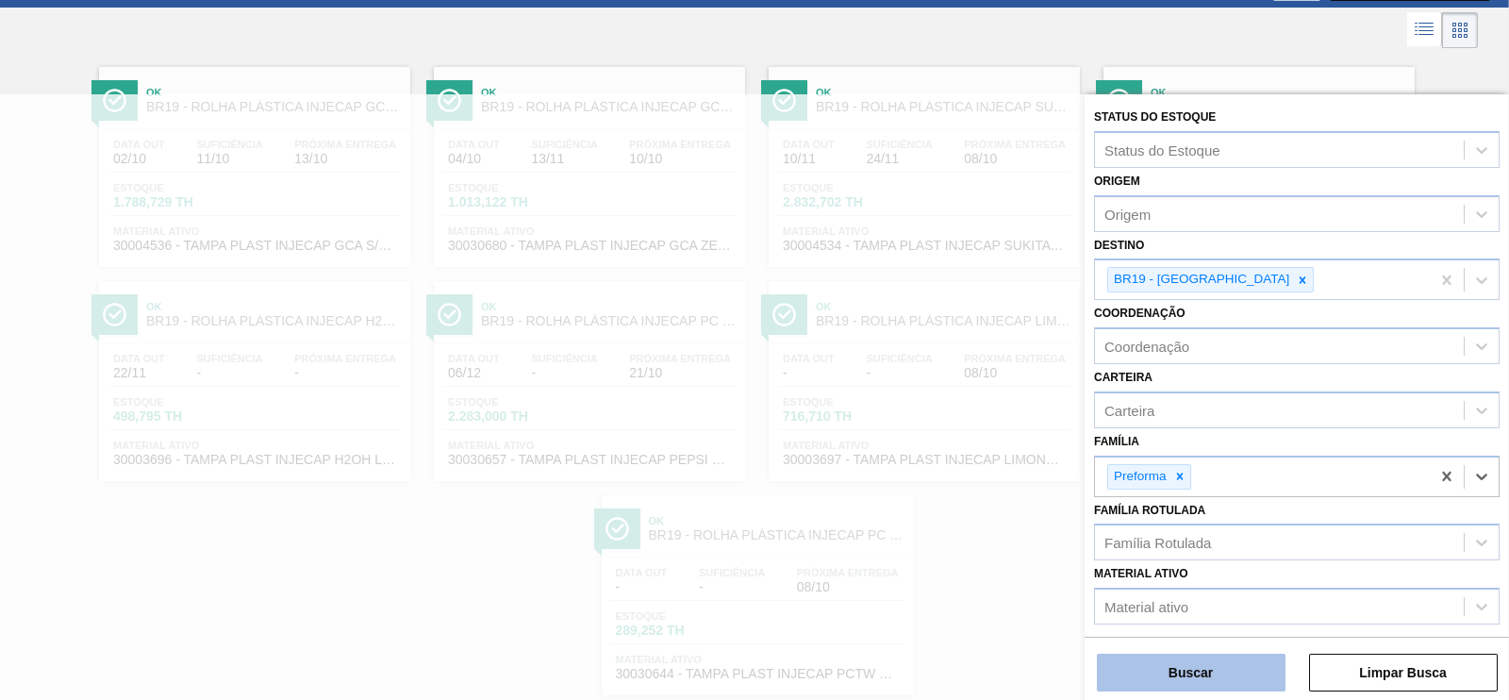
click at [1207, 680] on button "Buscar" at bounding box center [1191, 673] width 189 height 38
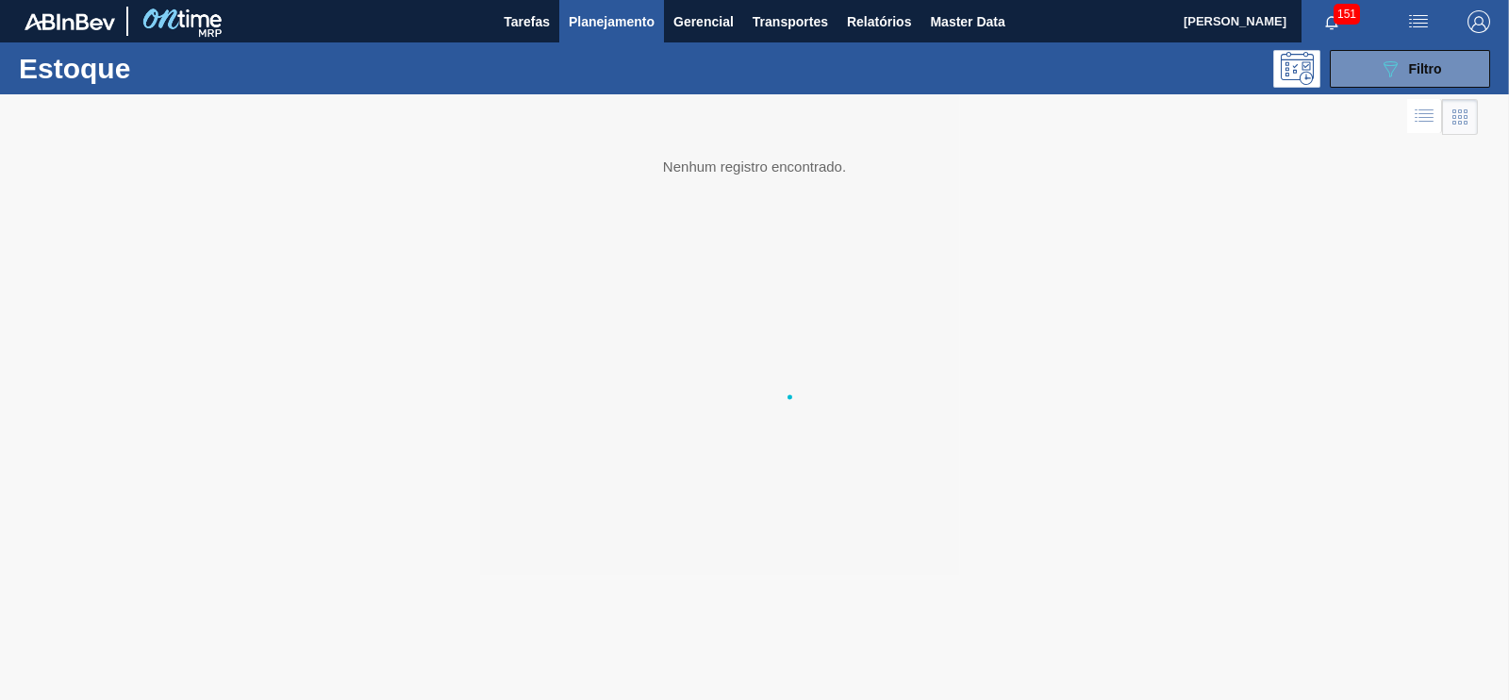
scroll to position [0, 0]
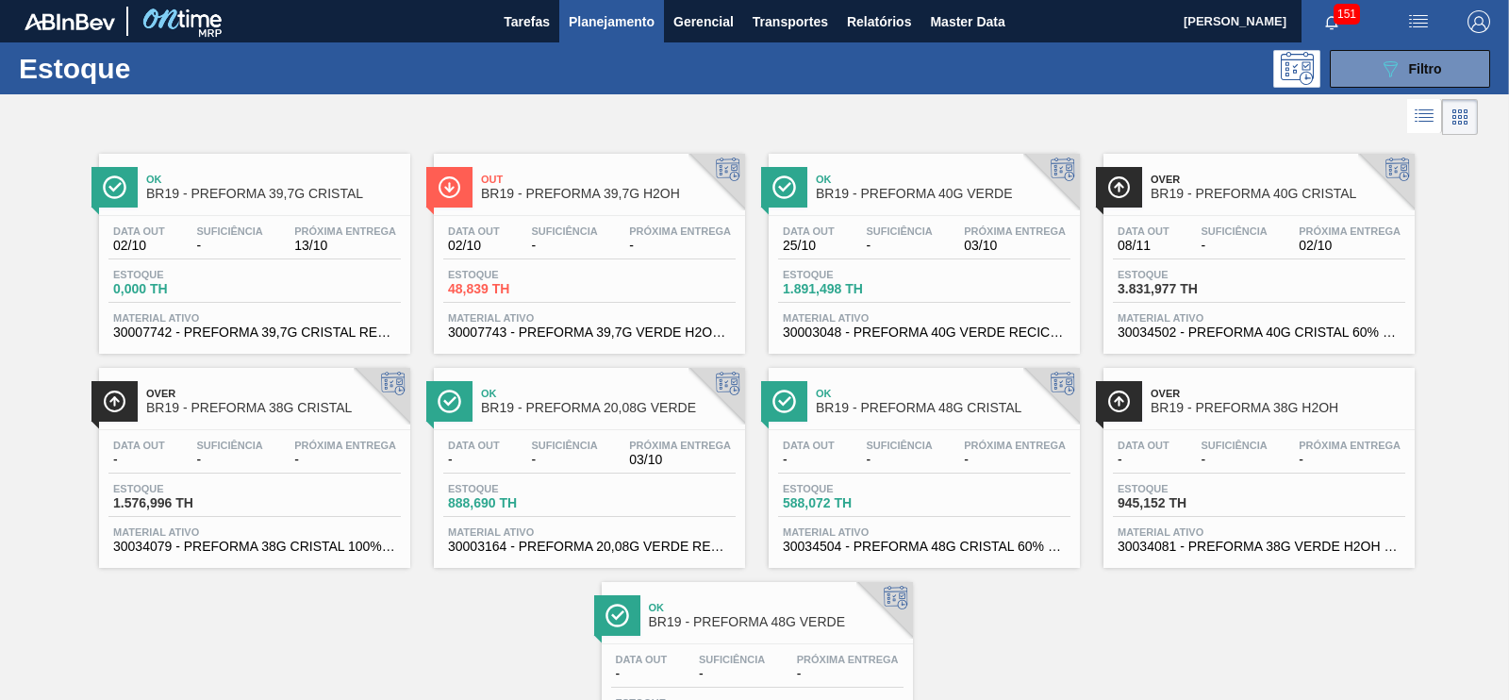
click at [897, 244] on span "-" at bounding box center [899, 246] width 66 height 14
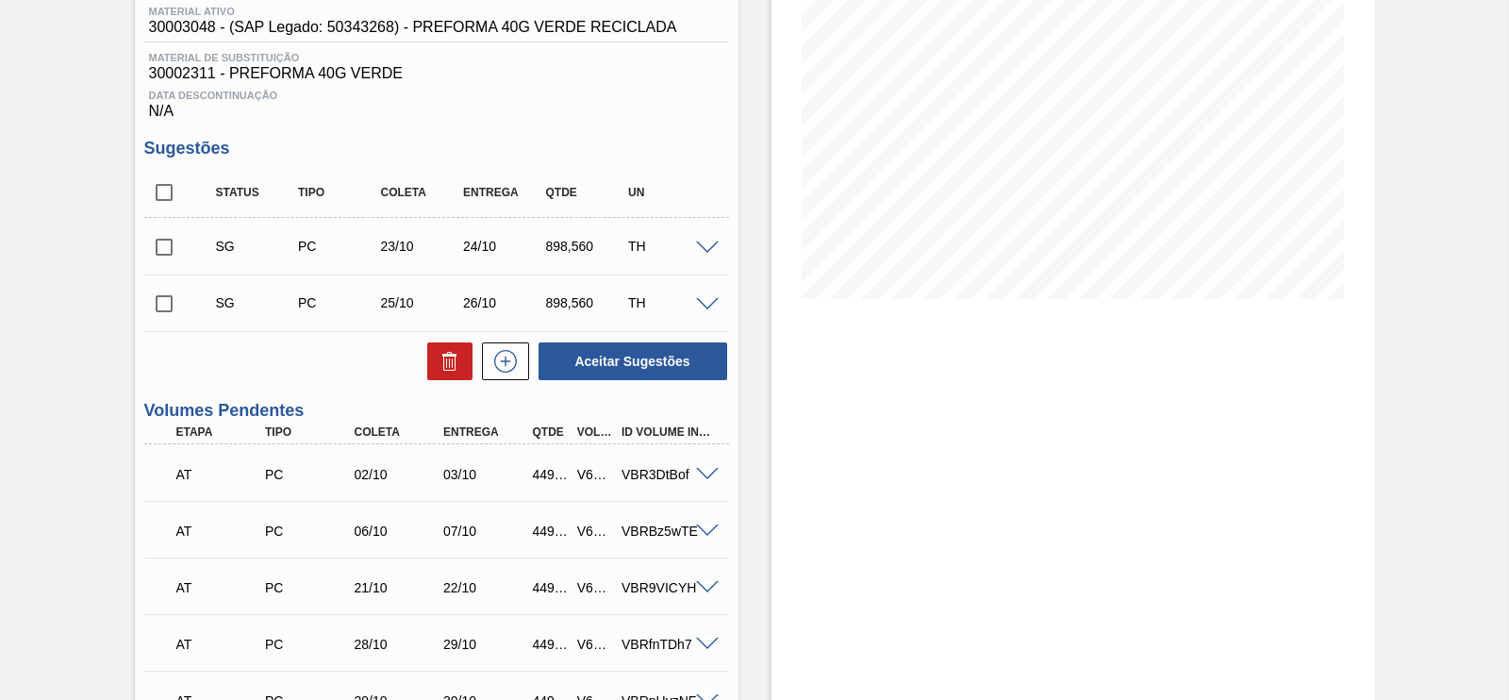
scroll to position [354, 0]
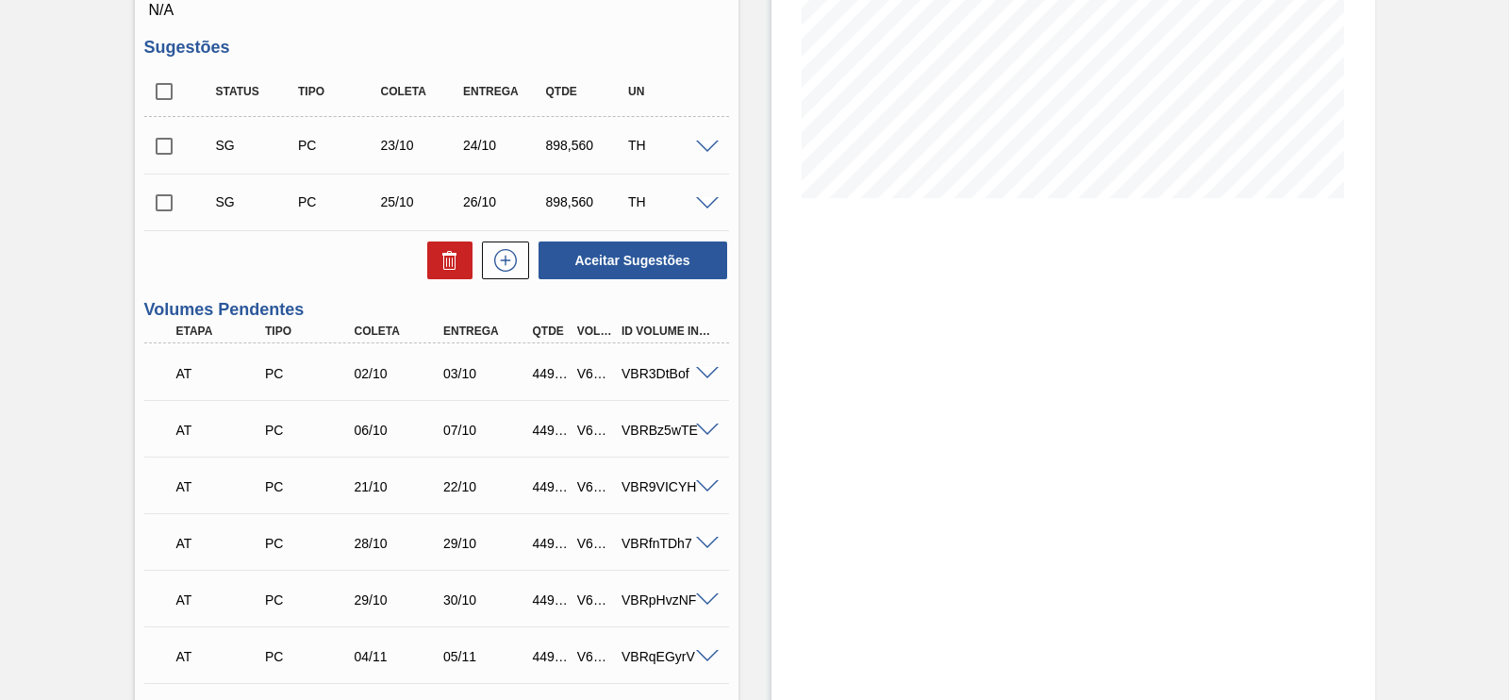
click at [707, 381] on span at bounding box center [707, 374] width 23 height 14
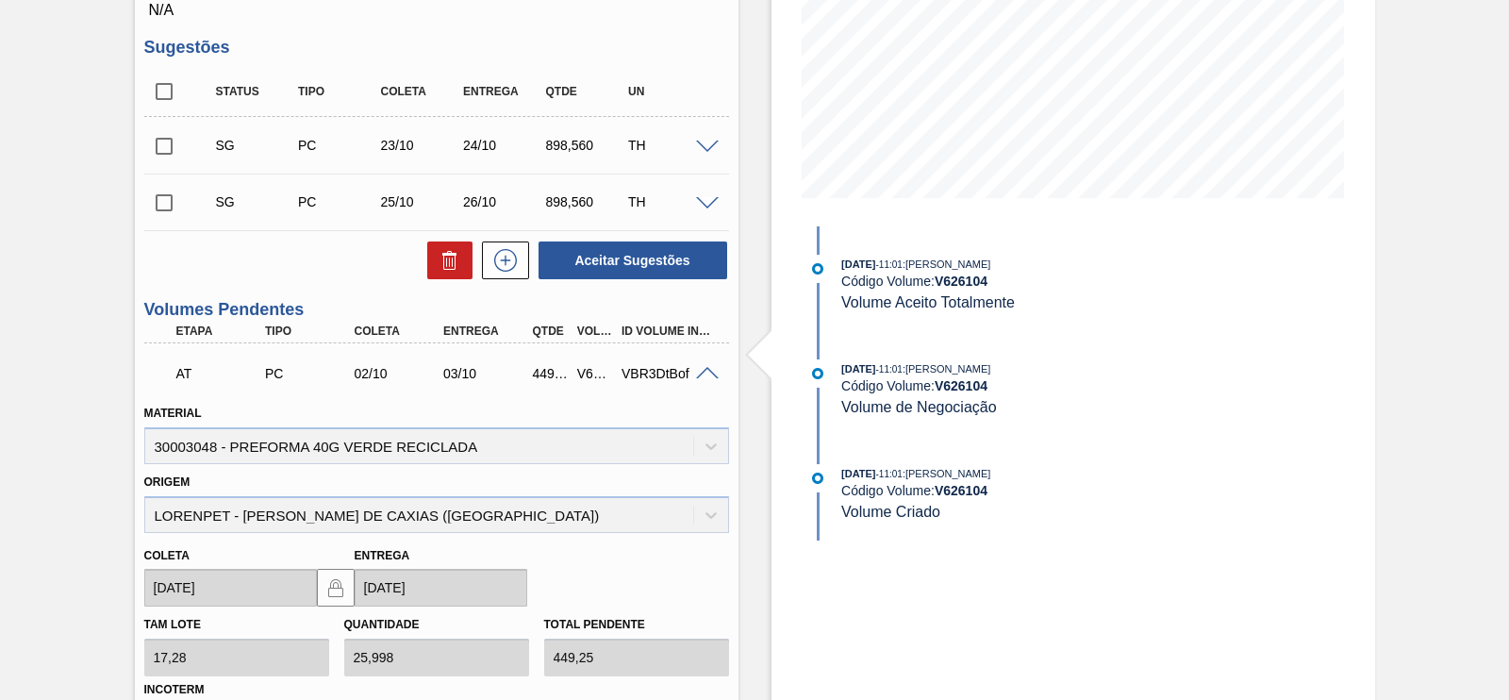
click at [707, 376] on span at bounding box center [707, 374] width 23 height 14
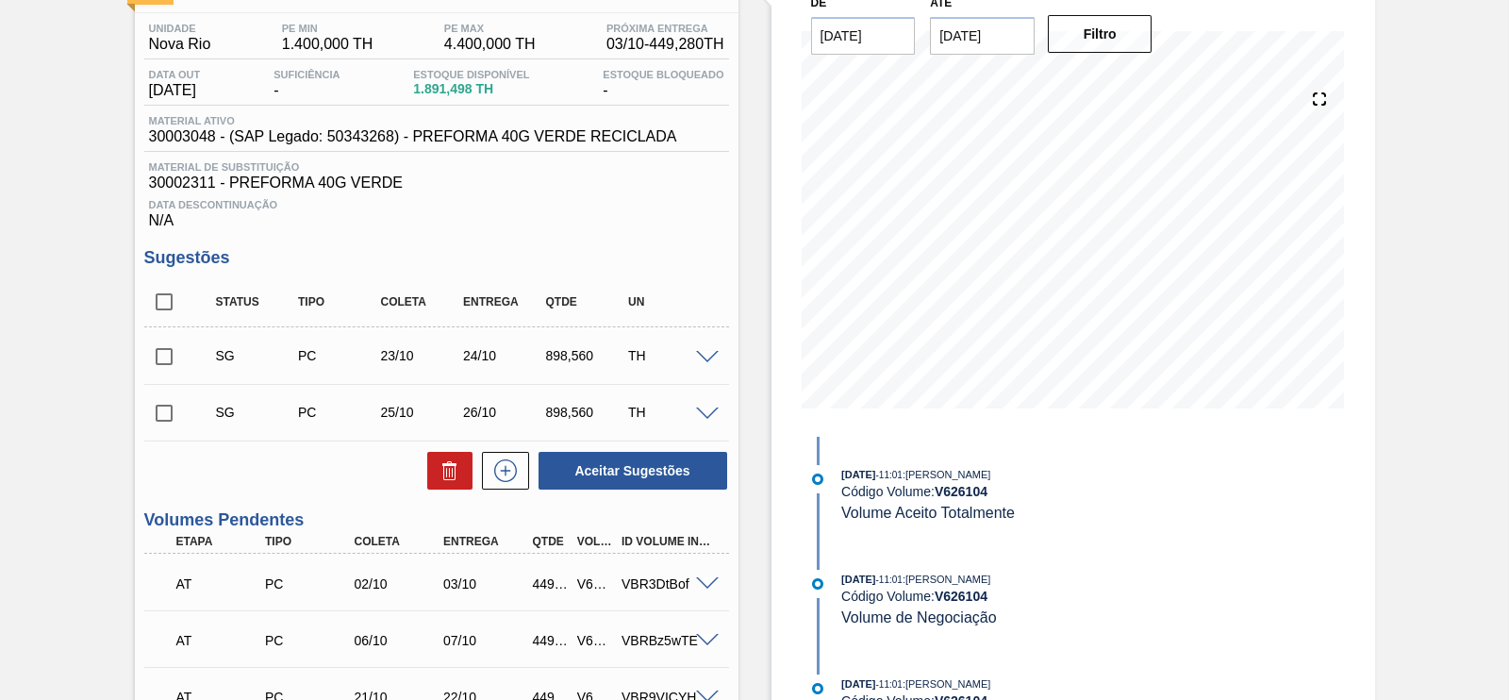
scroll to position [0, 0]
